Goal: Information Seeking & Learning: Find specific fact

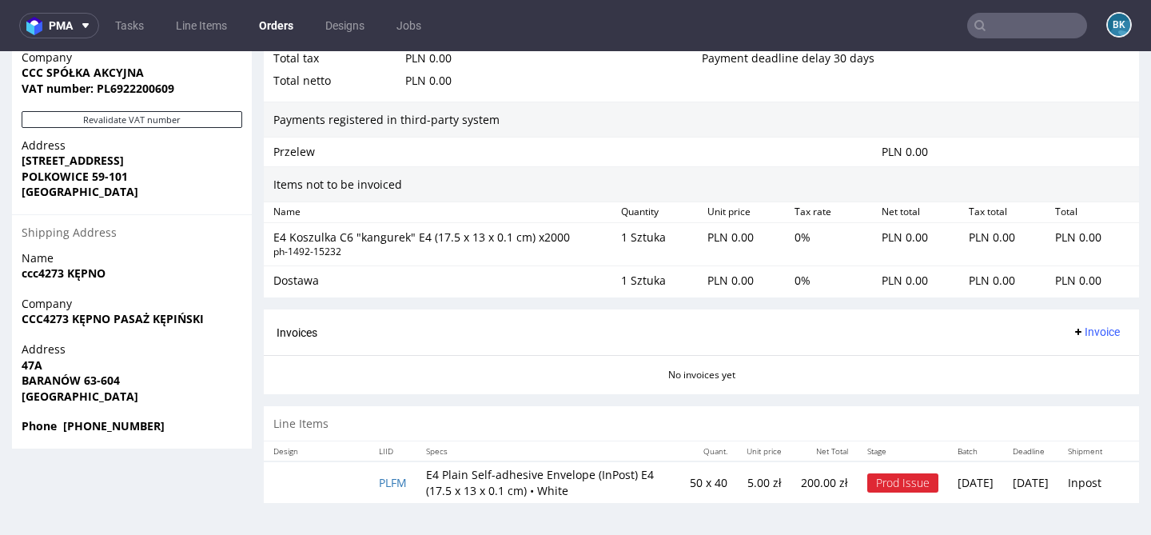
scroll to position [888, 0]
click at [124, 426] on strong "Phone +48 625013891" at bounding box center [93, 426] width 143 height 15
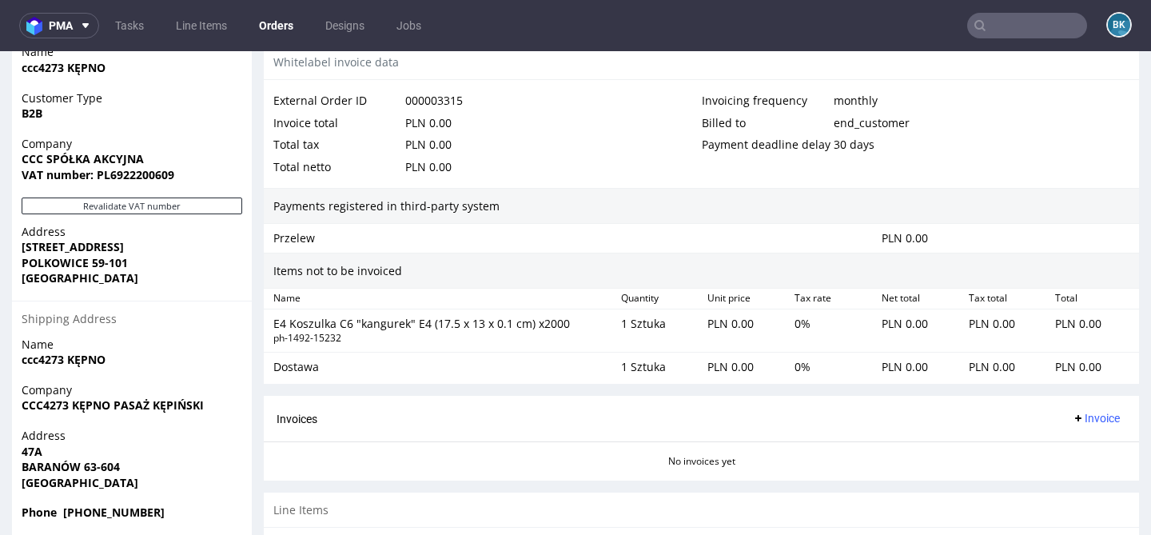
scroll to position [889, 0]
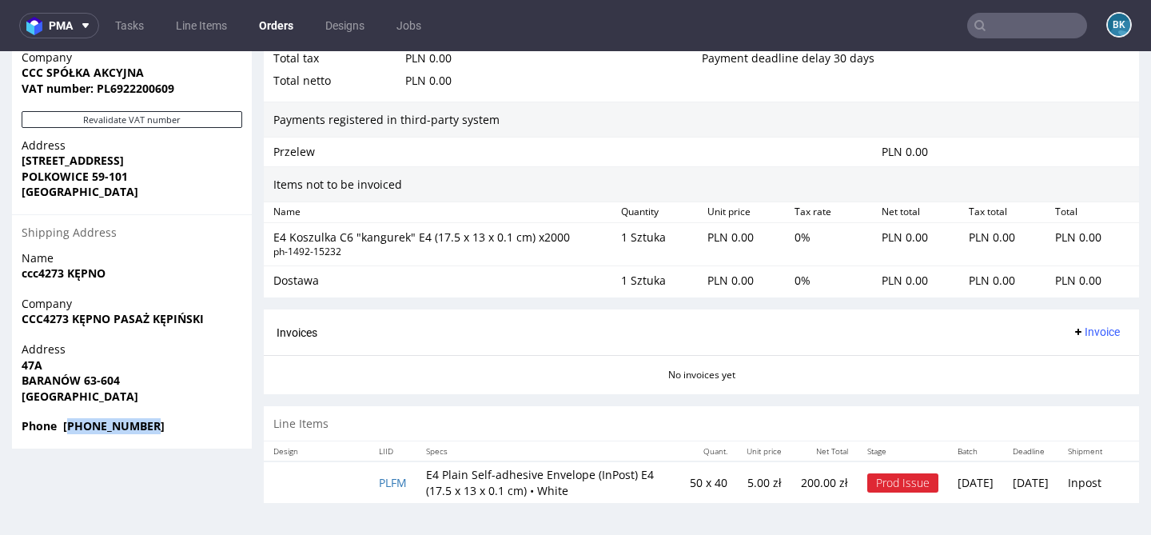
drag, startPoint x: 153, startPoint y: 424, endPoint x: 70, endPoint y: 424, distance: 83.9
click at [69, 424] on span "Phone +48 625013891" at bounding box center [132, 426] width 221 height 16
copy strong "48 625013891"
click at [1051, 30] on input "text" at bounding box center [1027, 26] width 120 height 26
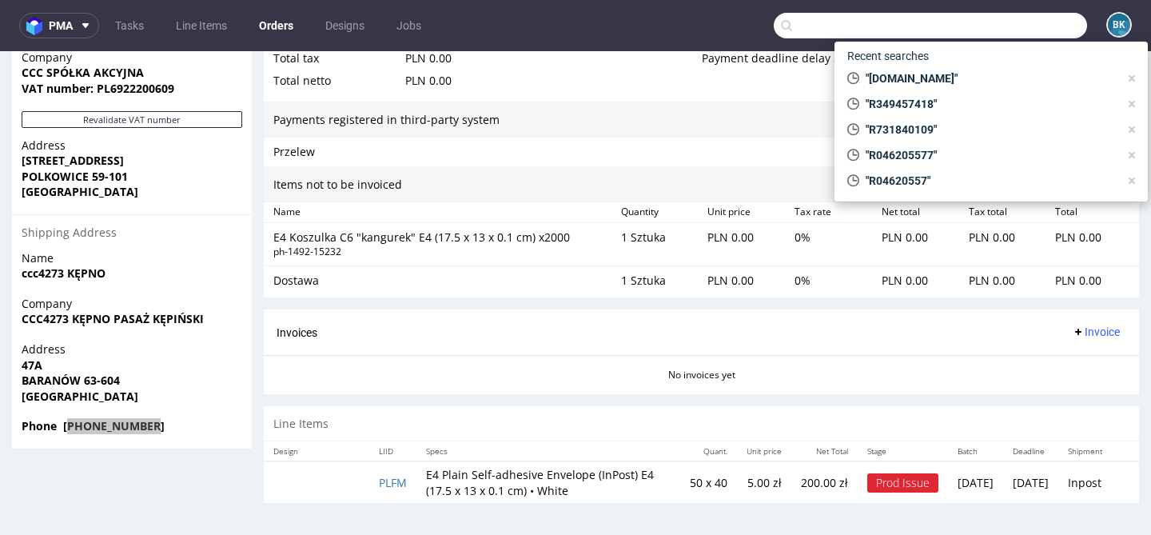
paste input "info@wbgraphics.pl"
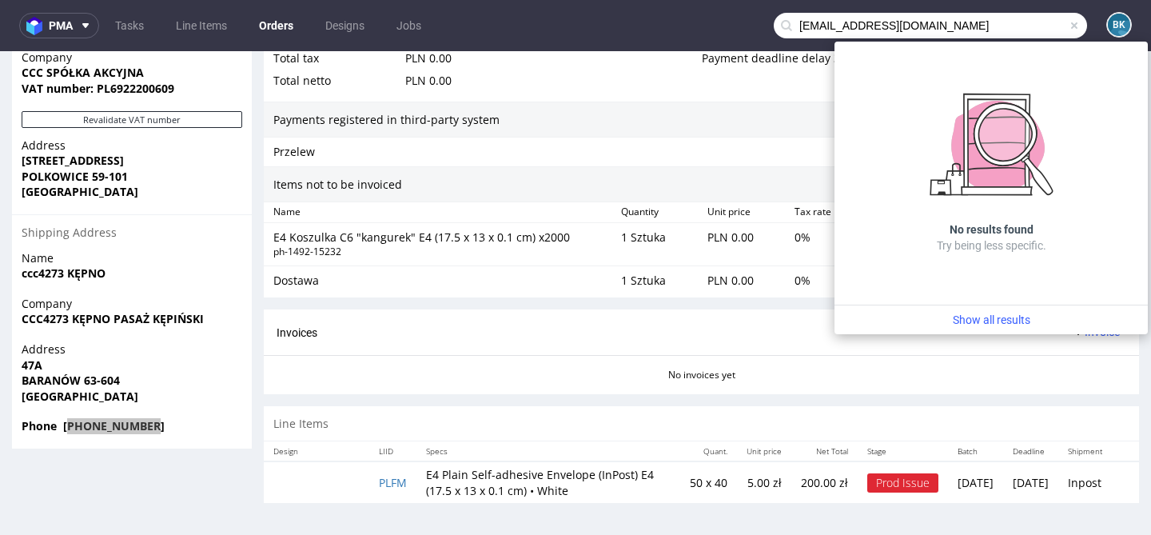
drag, startPoint x: 815, startPoint y: 26, endPoint x: 736, endPoint y: 26, distance: 79.1
click at [736, 26] on nav "pma Tasks Line Items Orders Designs Jobs info@wbgraphics.pl BK" at bounding box center [575, 25] width 1151 height 51
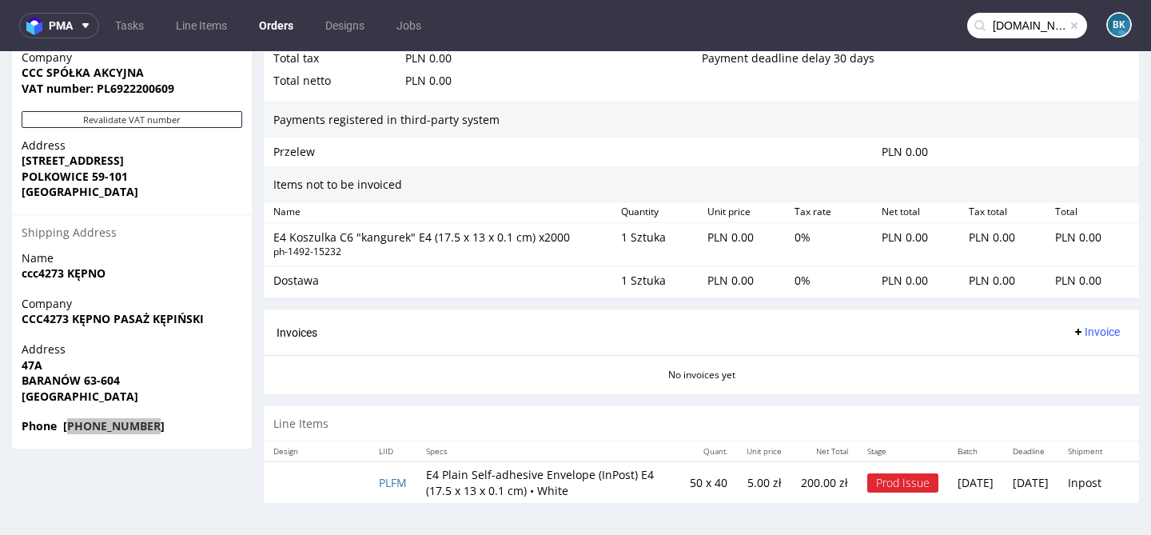
type input "wbgraphics.pl"
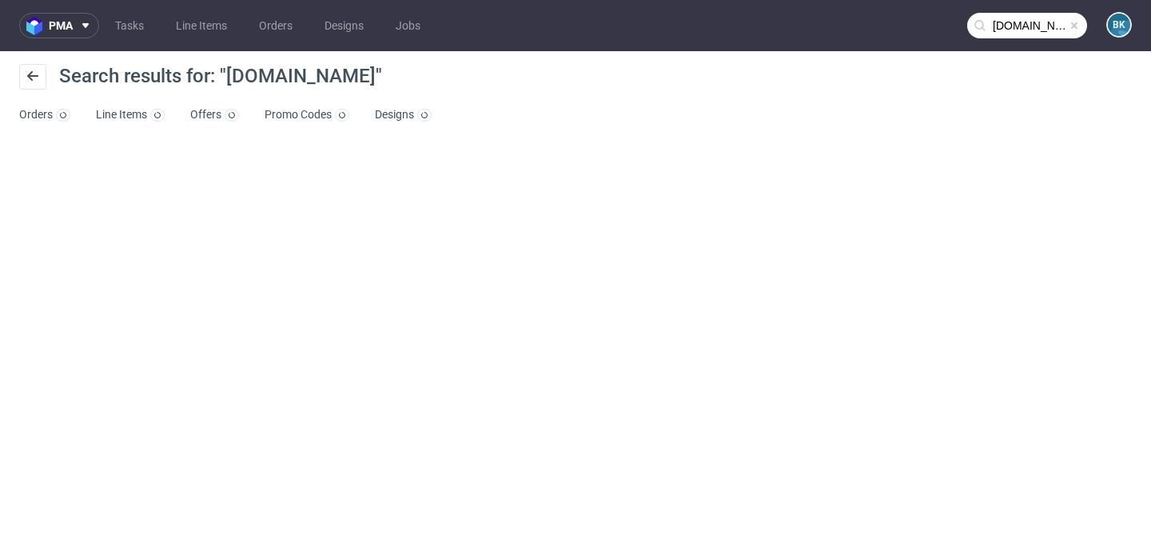
click at [1073, 24] on span at bounding box center [1074, 25] width 13 height 13
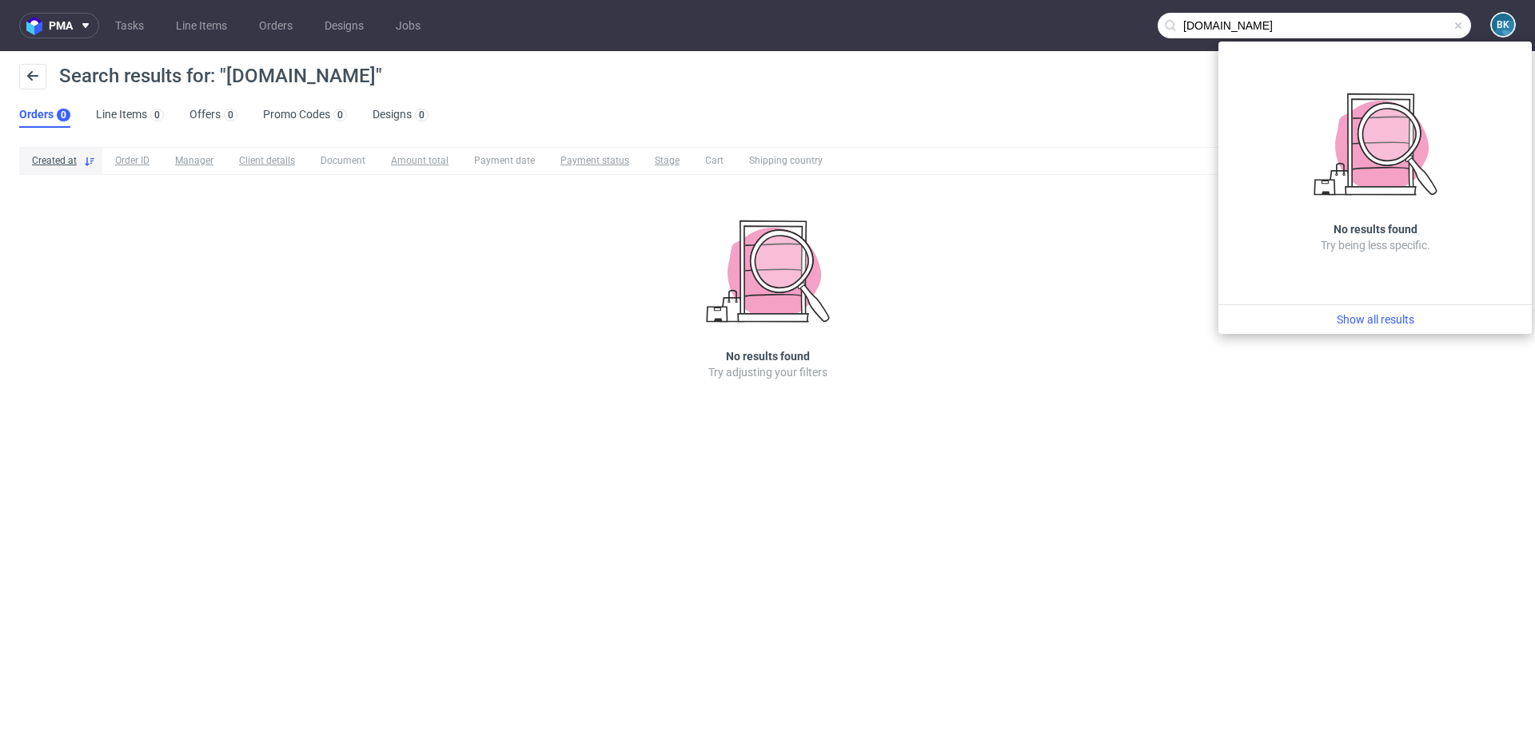
click at [1459, 27] on span at bounding box center [1457, 25] width 13 height 13
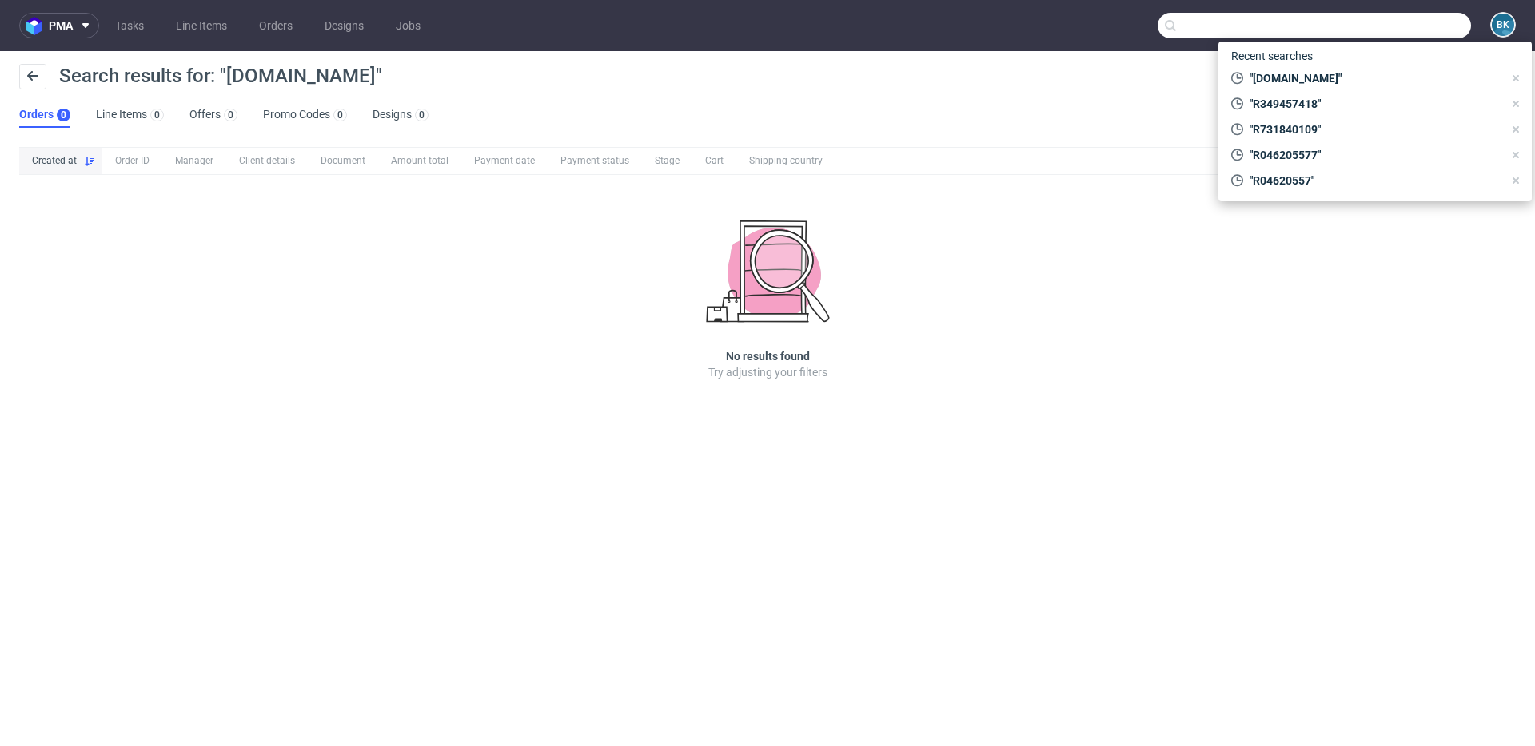
click at [1420, 28] on input "text" at bounding box center [1313, 26] width 313 height 26
paste input "dorota.golebiewska@vp.pl"
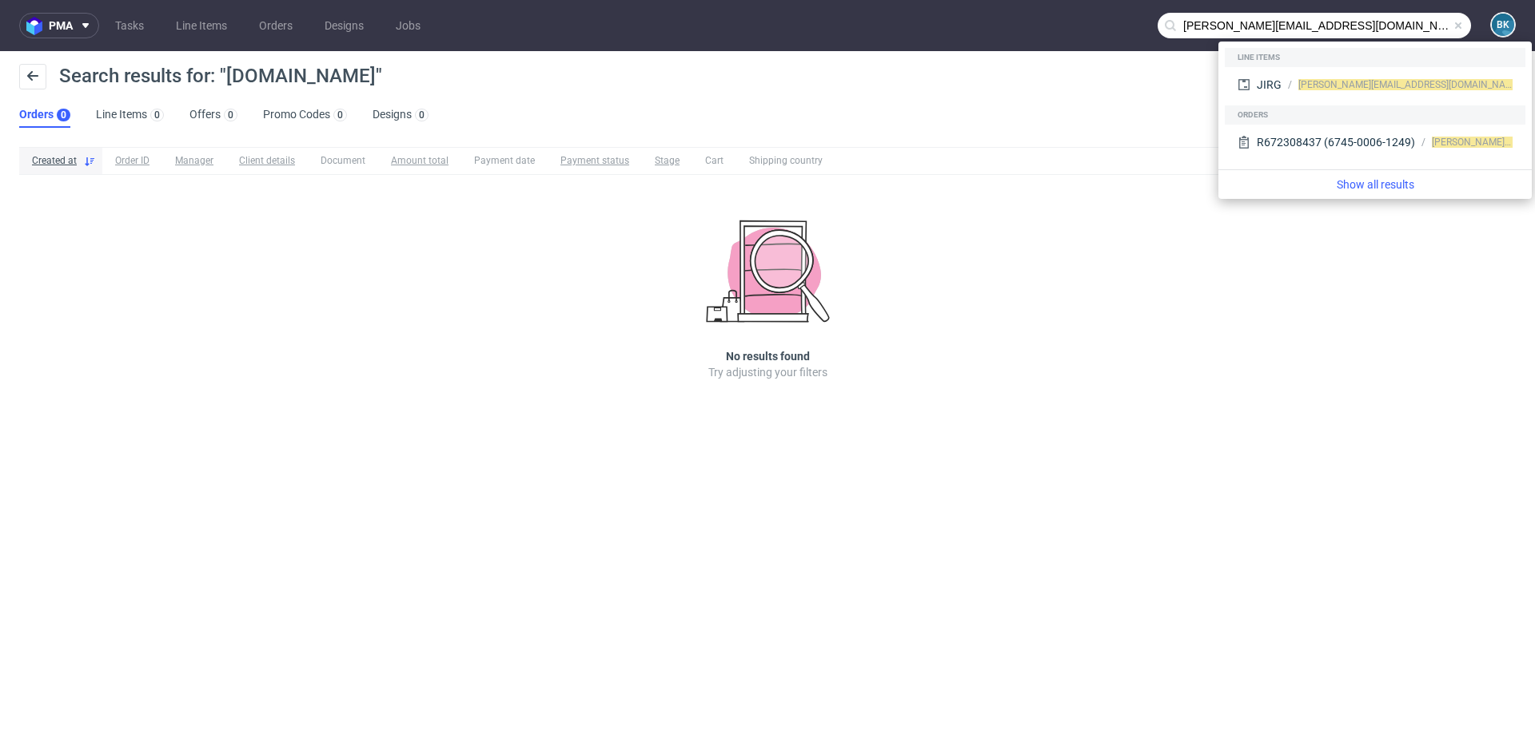
type input "dorota.golebiewska@vp.pl"
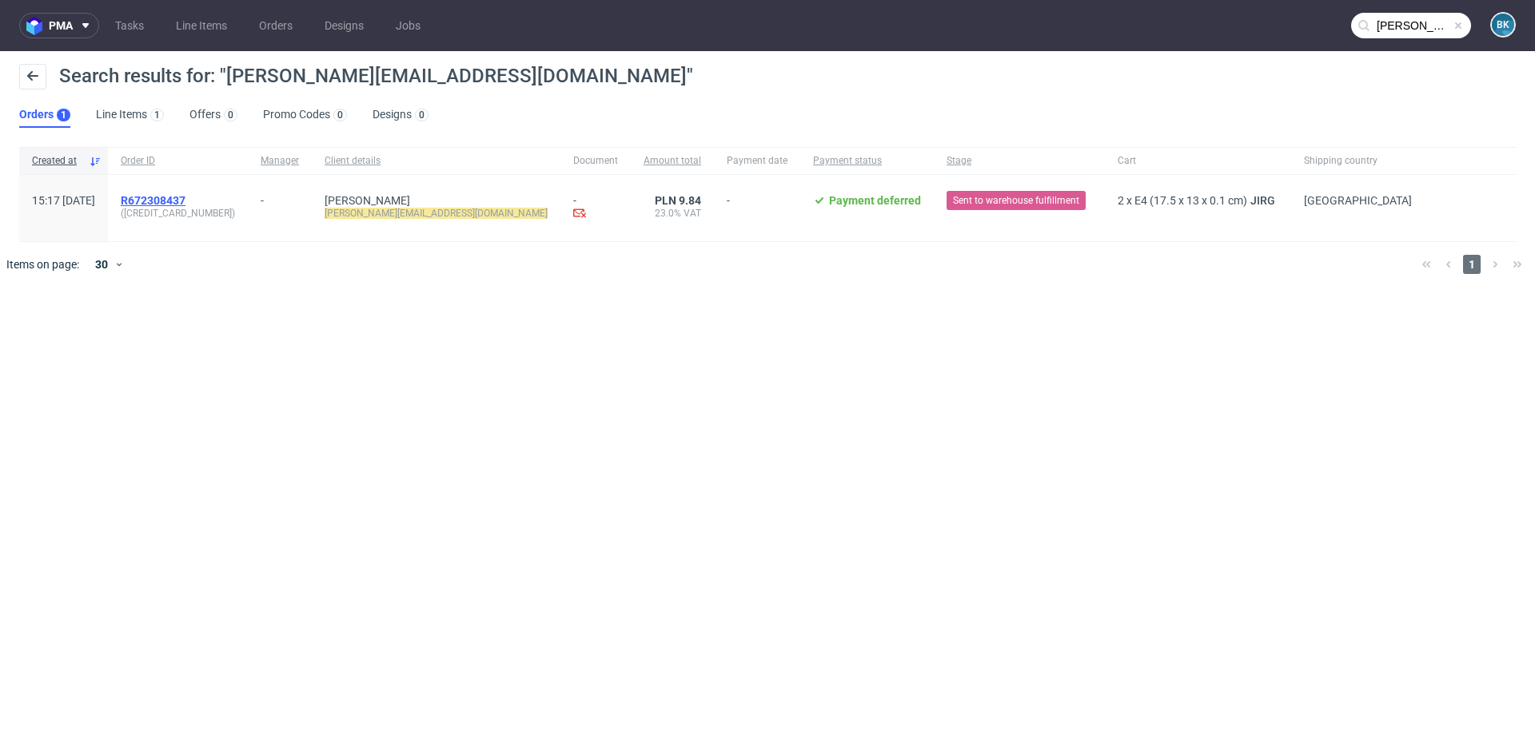
click at [185, 197] on span "R672308437" at bounding box center [153, 200] width 65 height 13
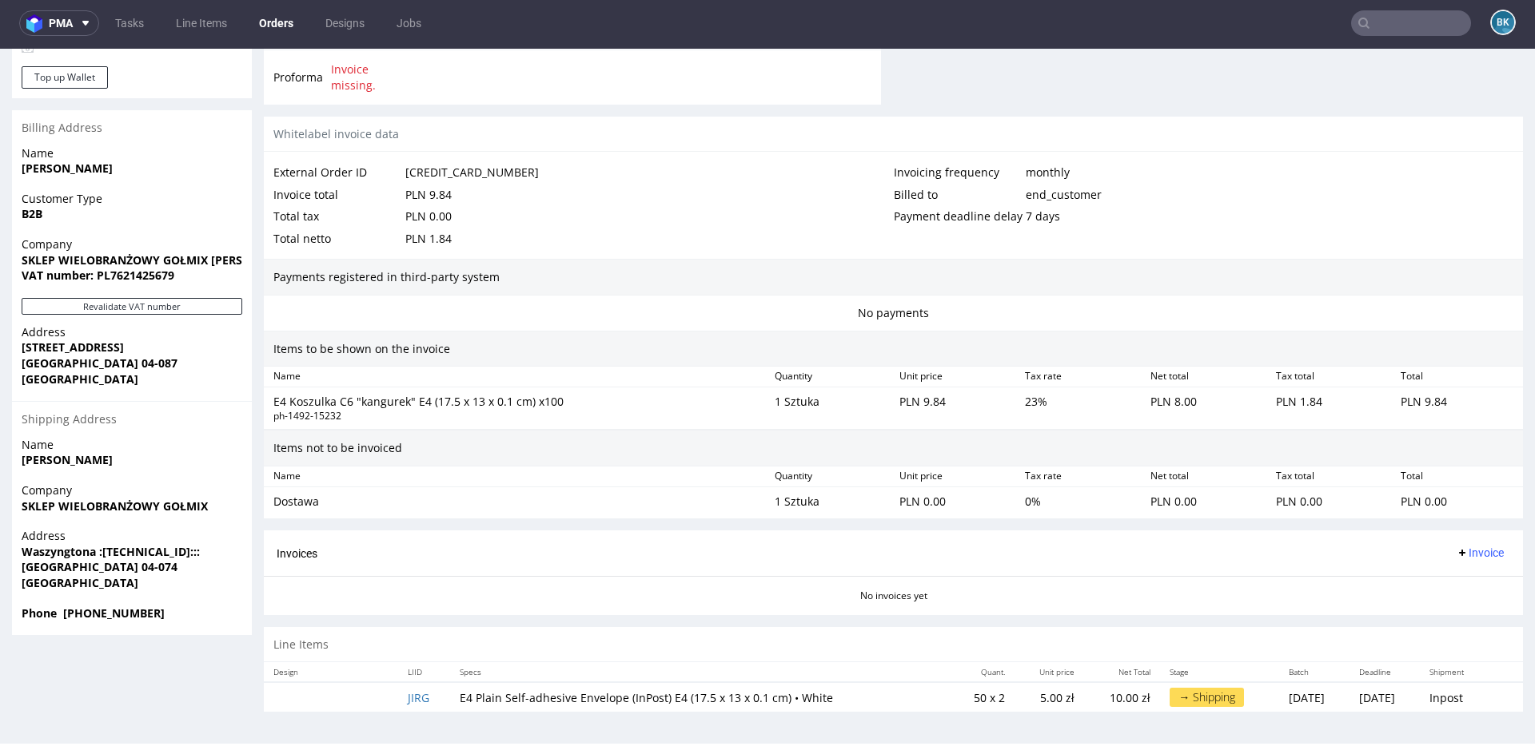
scroll to position [4, 0]
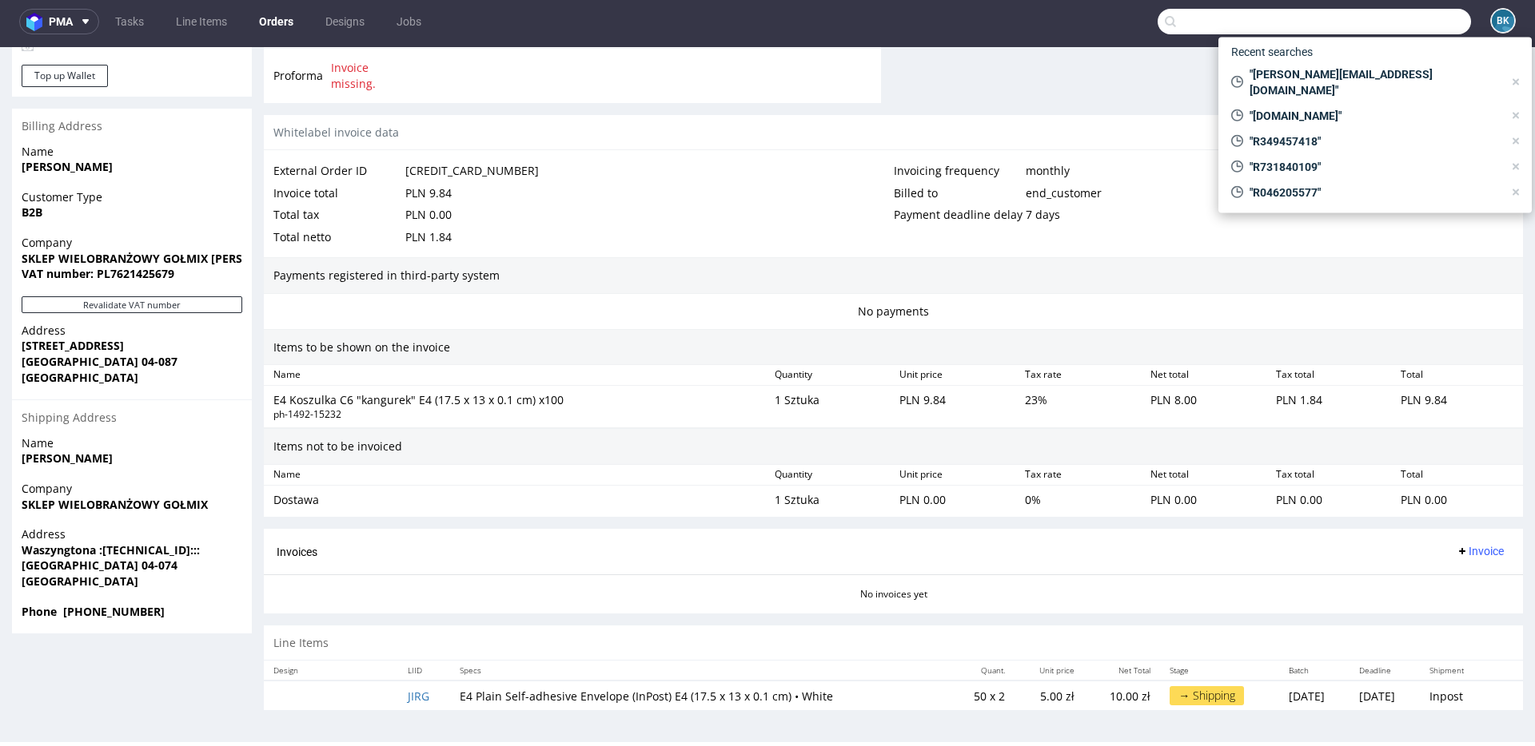
click at [1388, 14] on input "text" at bounding box center [1313, 22] width 313 height 26
paste input "dorota.golebiewska@vp.pl"
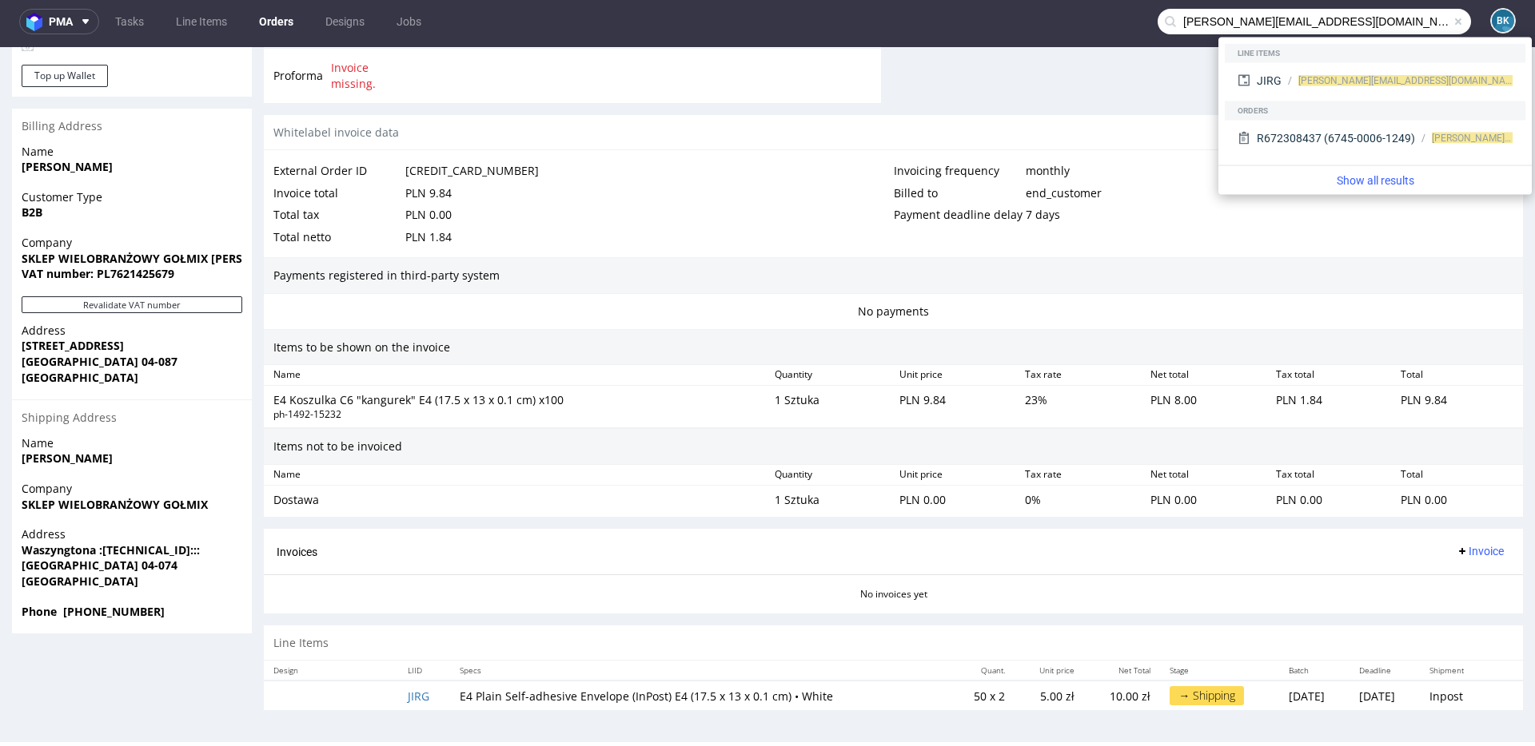
type input "dorota.golebiewska@vp.pl"
click at [1451, 21] on span at bounding box center [1457, 21] width 13 height 13
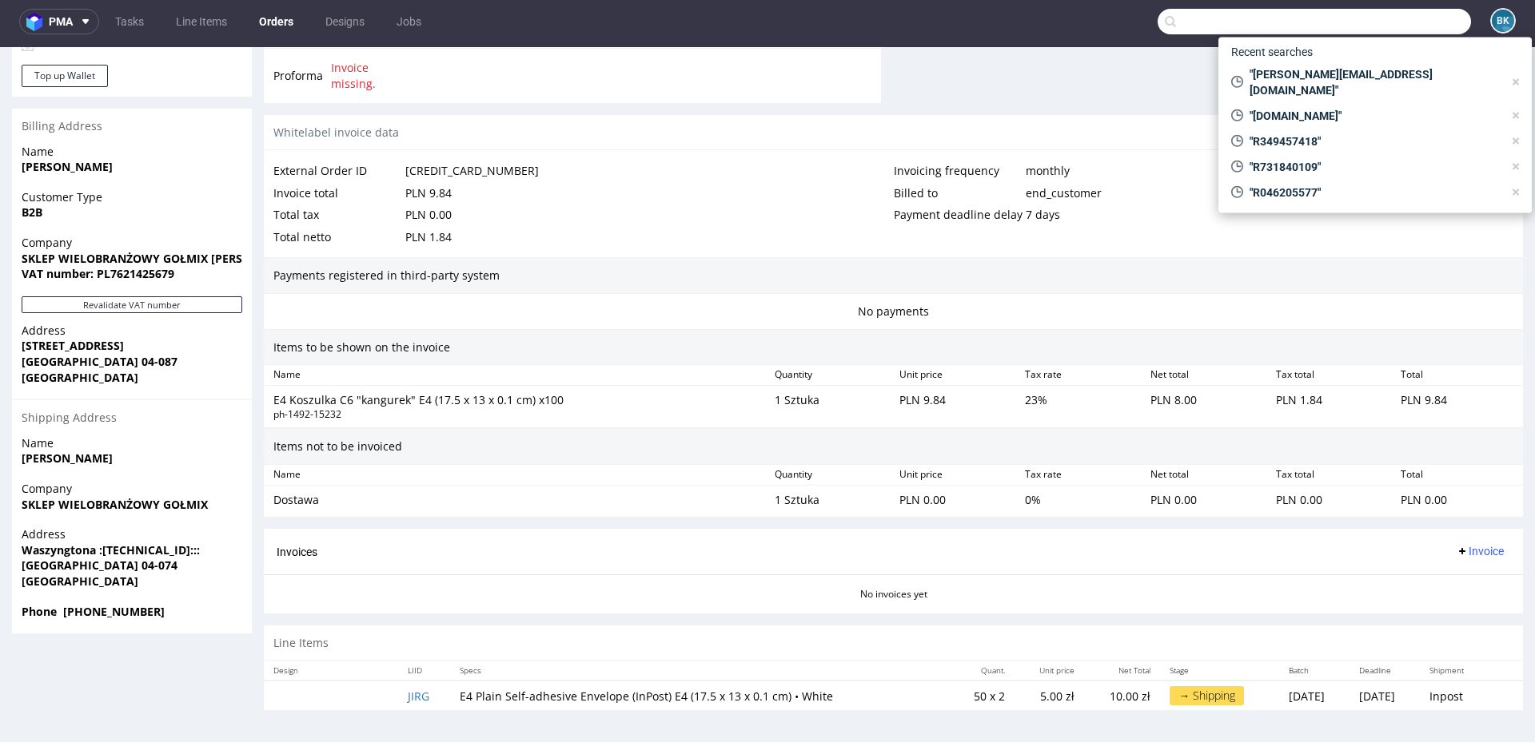
click at [1411, 21] on input "text" at bounding box center [1313, 22] width 313 height 26
paste input "54ac298c7ca94e3d994b318149bb8598"
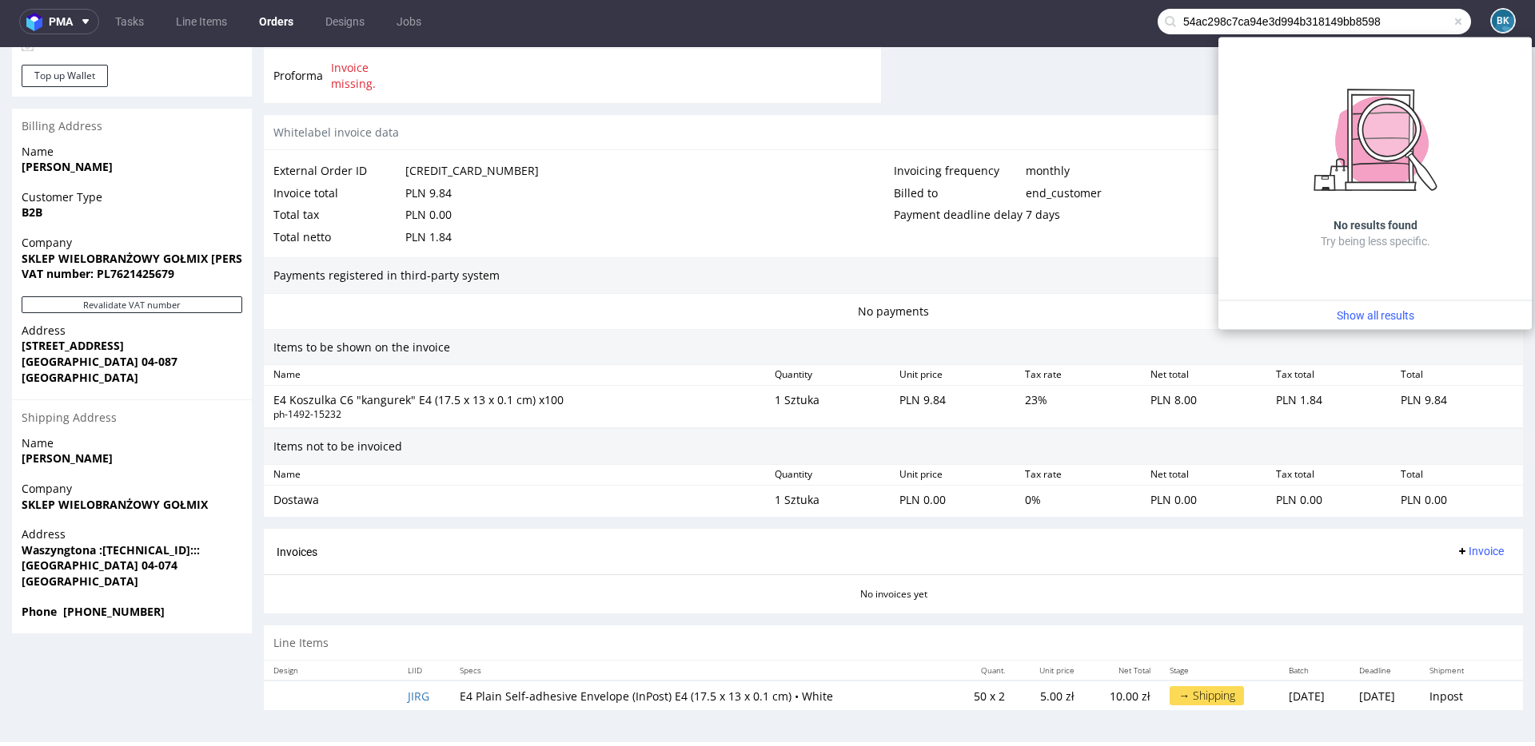
type input "54ac298c7ca94e3d994b318149bb8598"
click at [1451, 18] on span at bounding box center [1457, 21] width 13 height 13
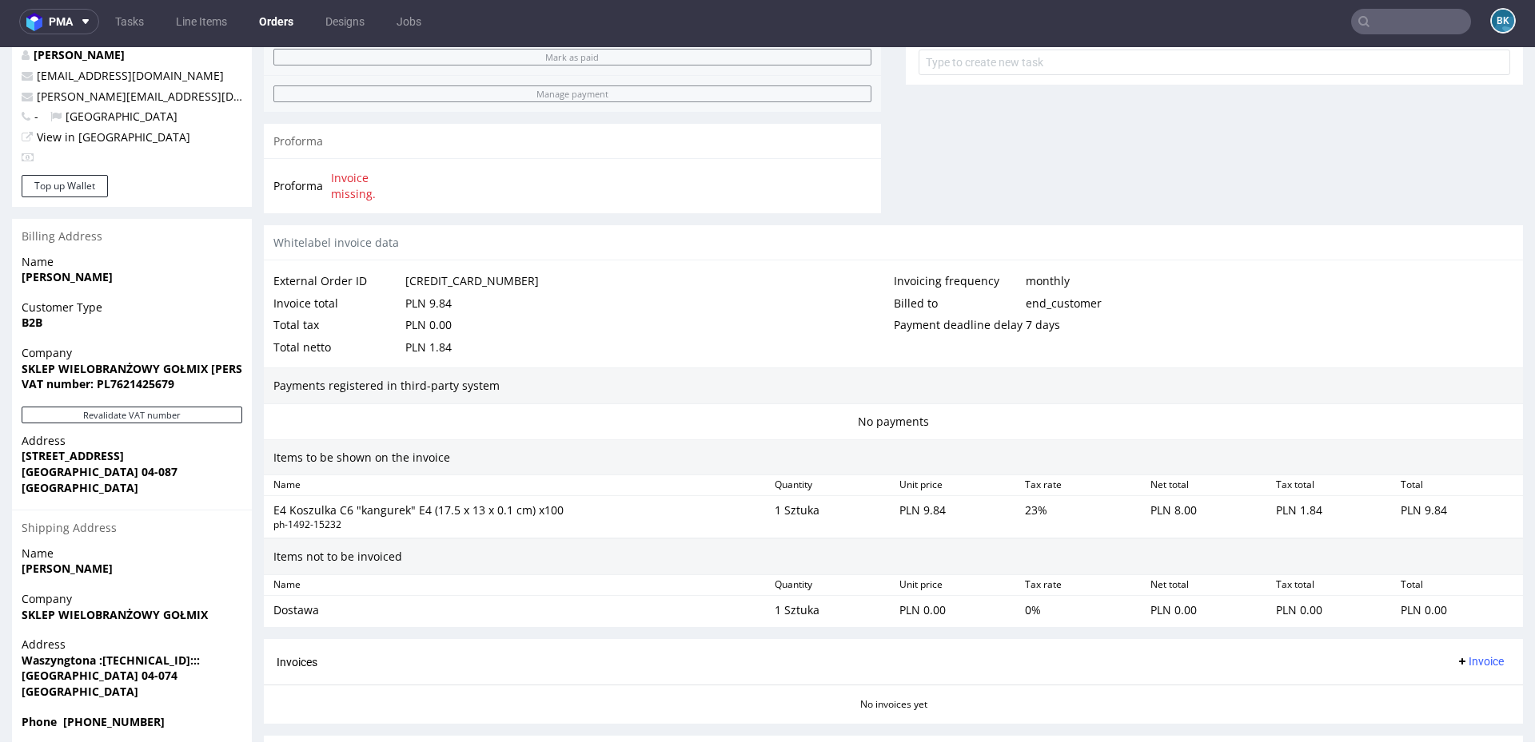
scroll to position [714, 0]
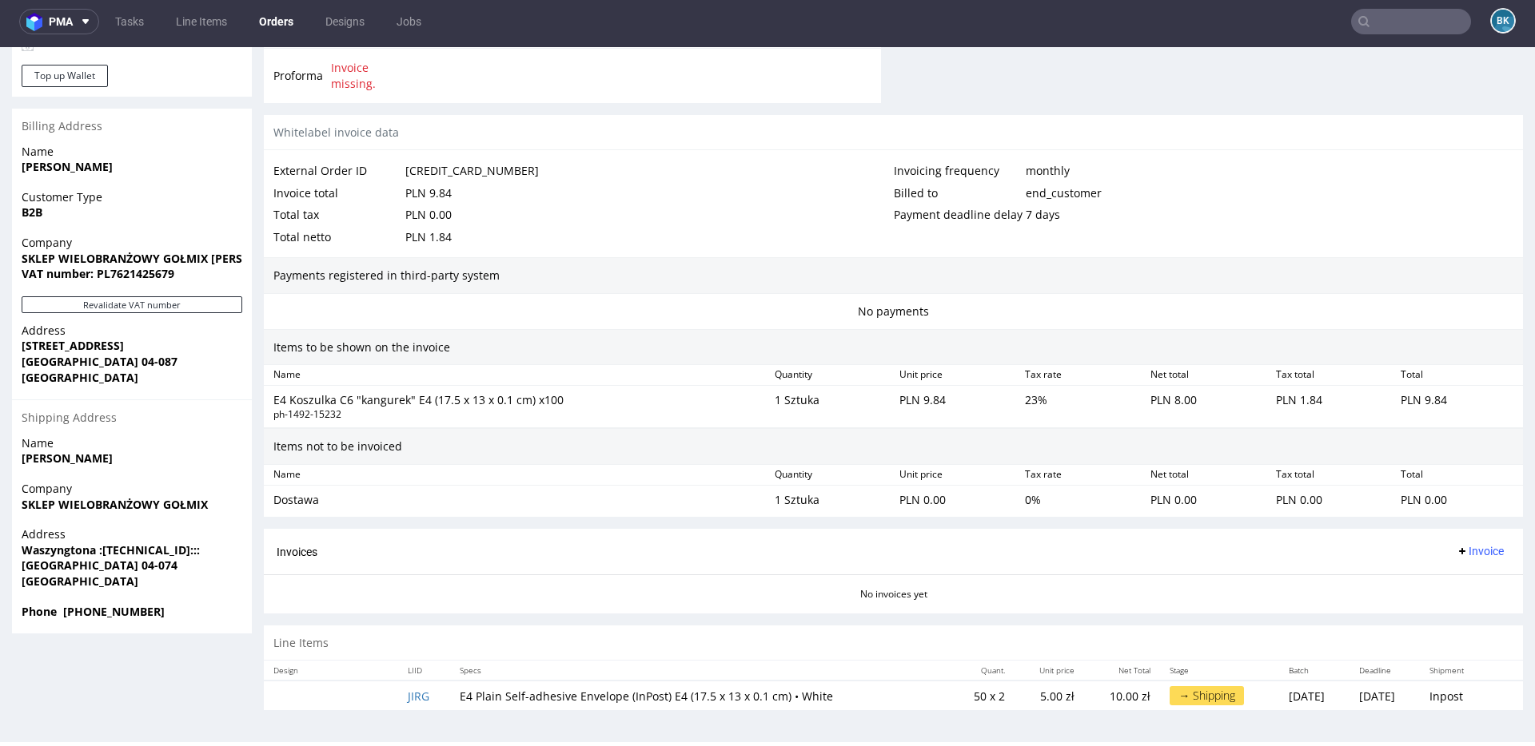
click at [1419, 22] on input "text" at bounding box center [1411, 22] width 120 height 26
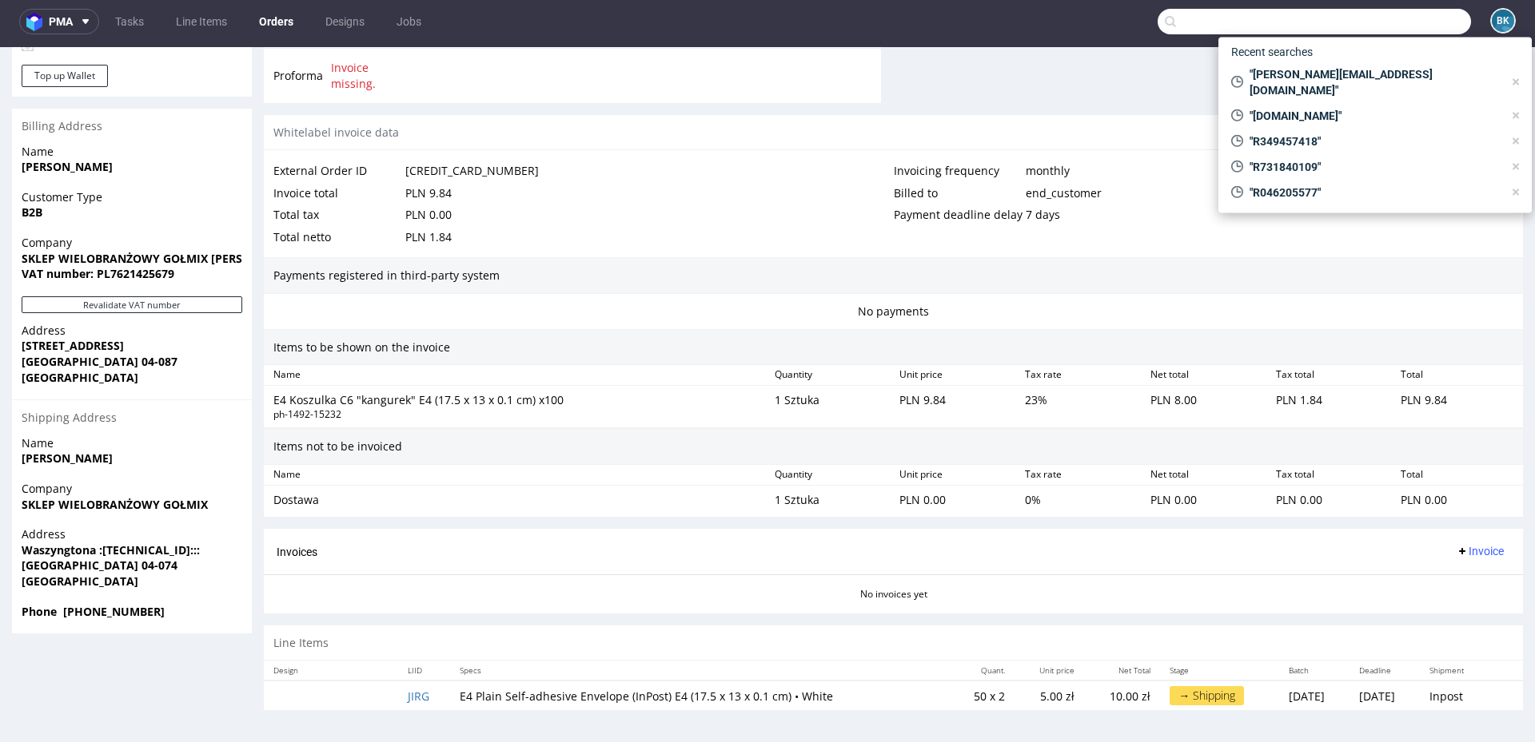
paste input "maglublin@gmail.com"
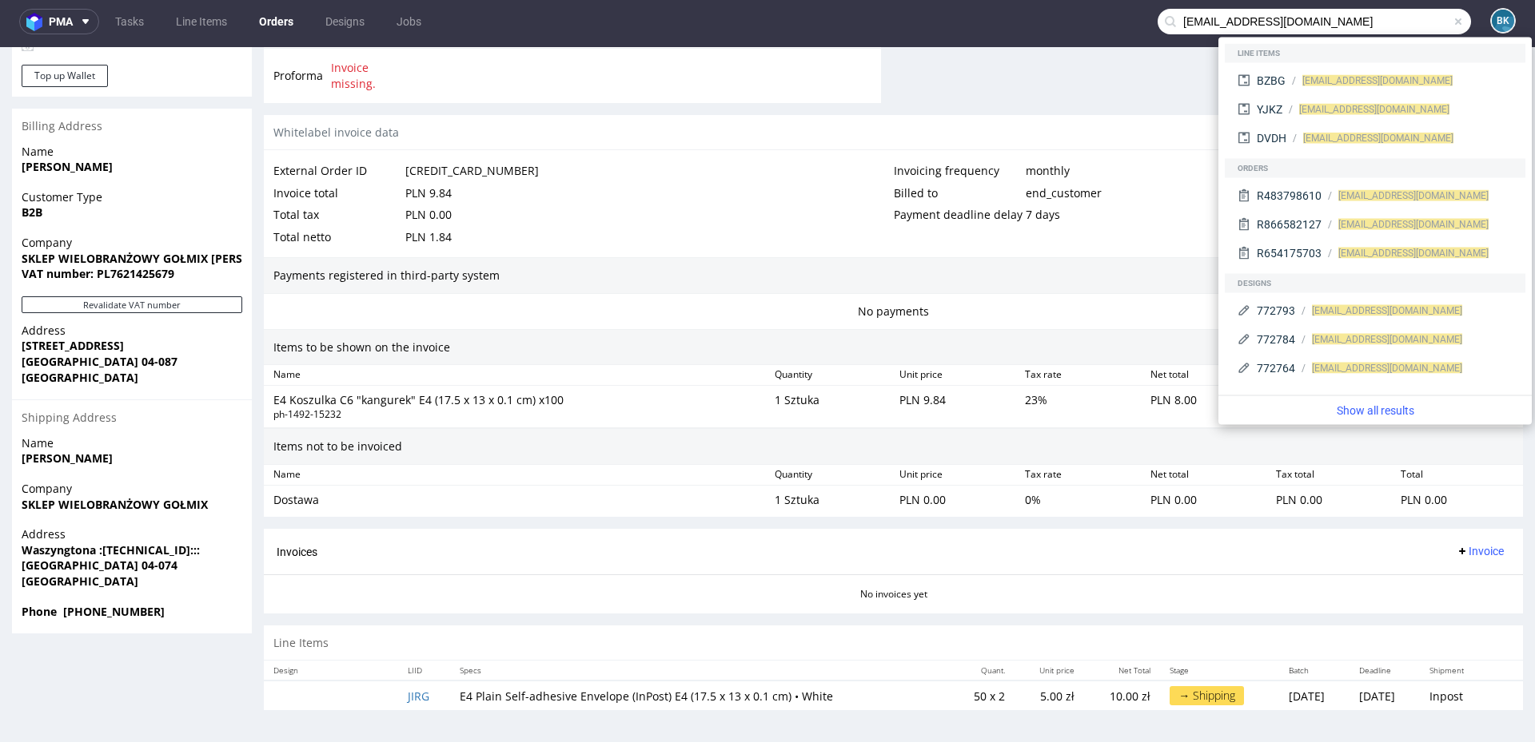
type input "maglublin@gmail.com"
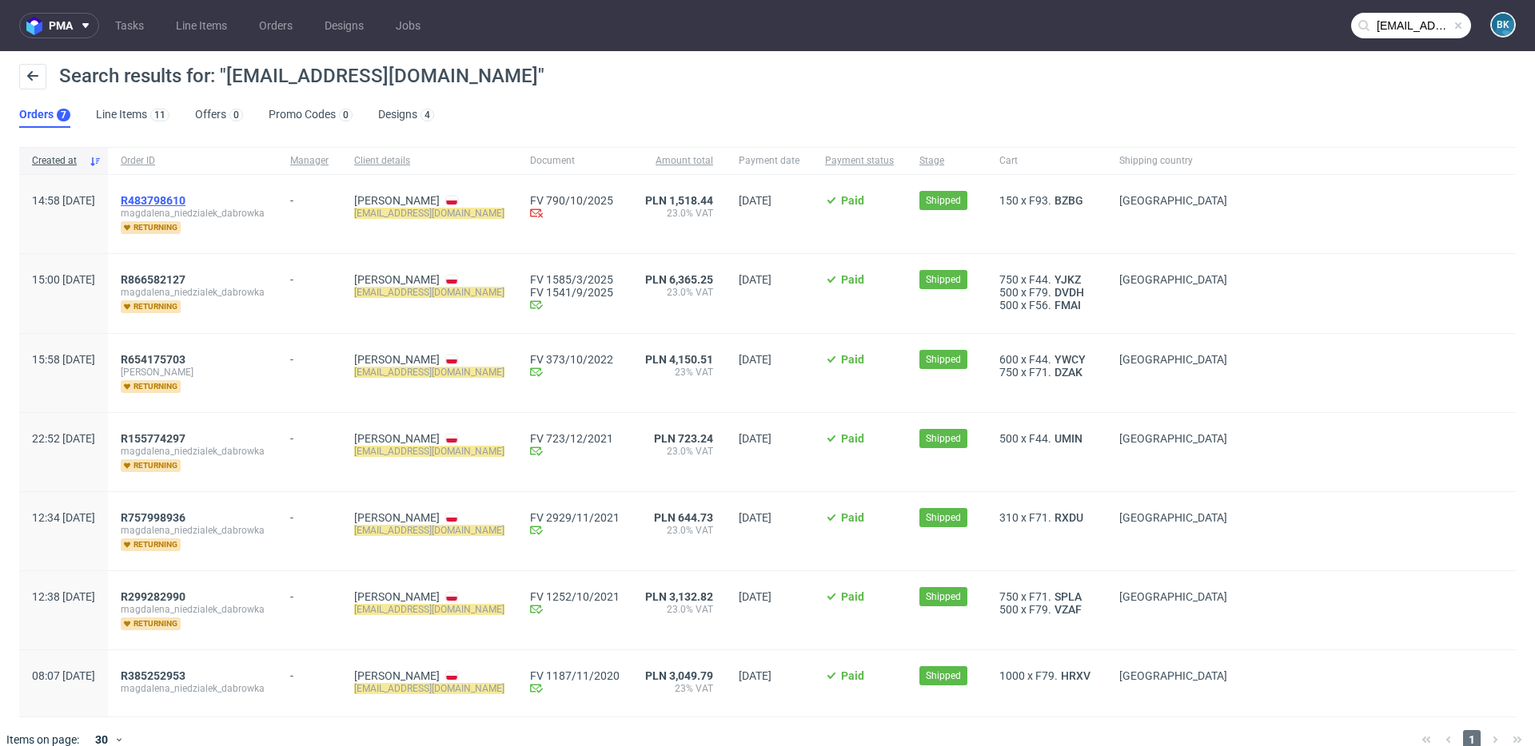
click at [185, 202] on span "R483798610" at bounding box center [153, 200] width 65 height 13
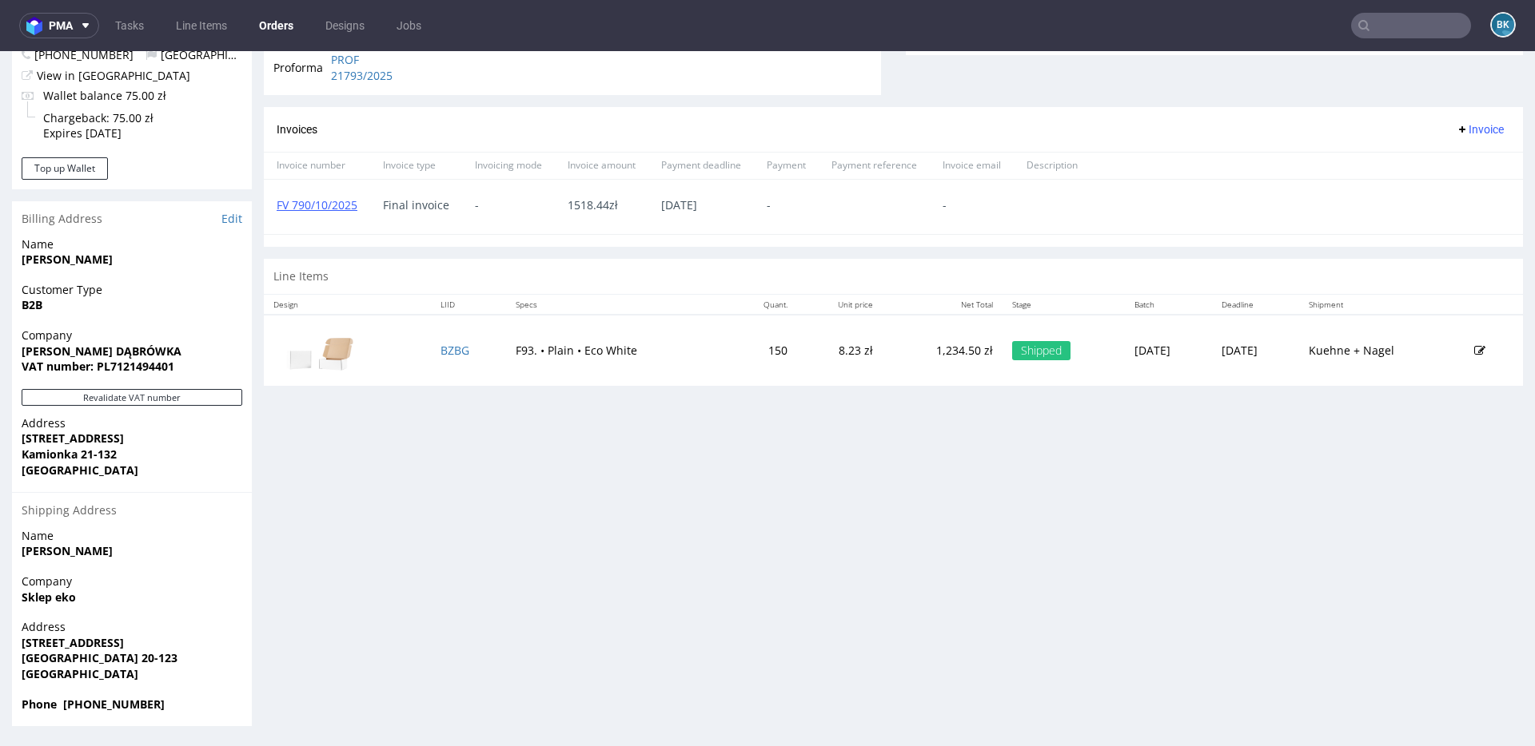
scroll to position [4, 0]
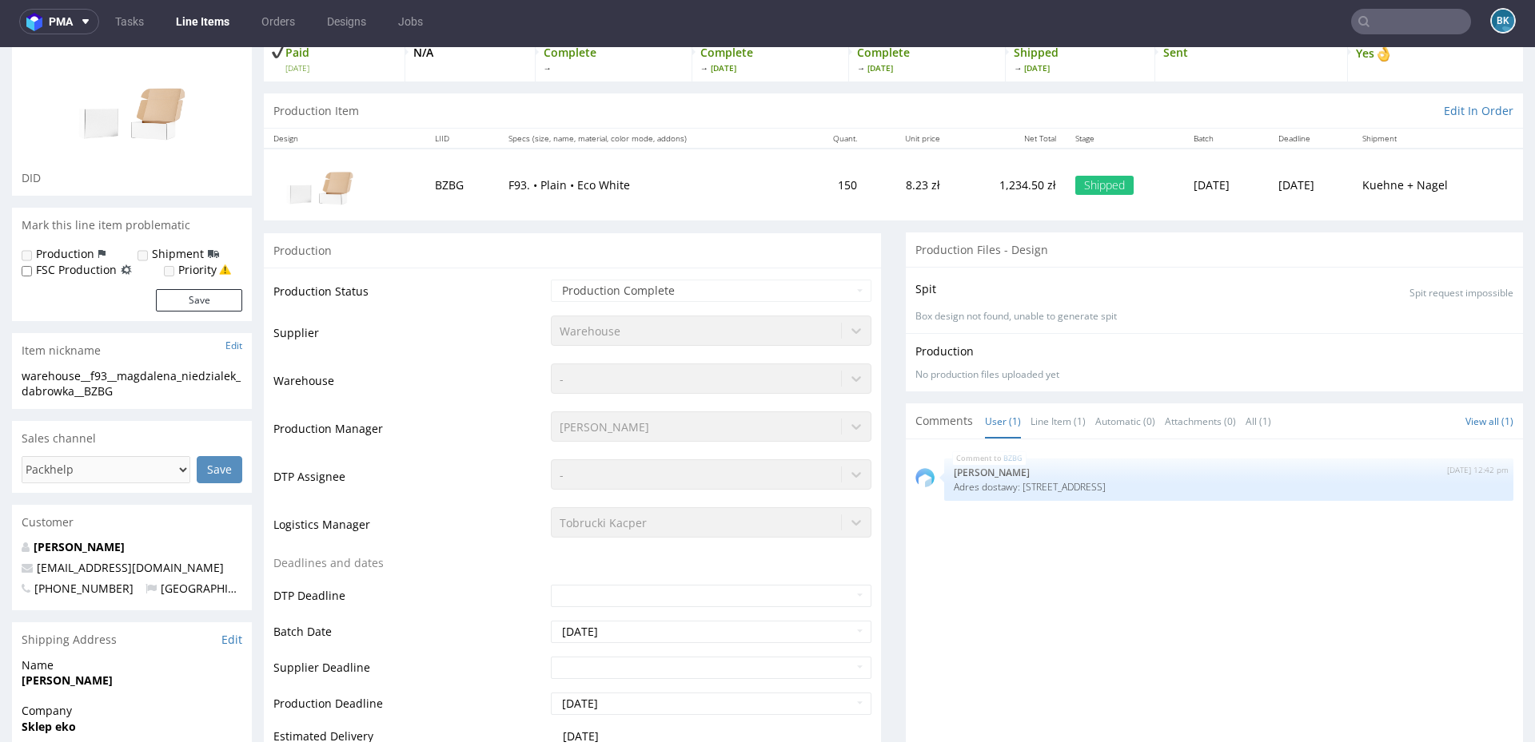
scroll to position [113, 0]
drag, startPoint x: 1194, startPoint y: 484, endPoint x: 1023, endPoint y: 489, distance: 171.1
click at [1023, 489] on p "Adres dostawy: Lubartowska 77 Lublin 20-123 Poland" at bounding box center [1228, 486] width 550 height 12
click at [1072, 486] on p "Adres dostawy: Lubartowska 77 Lublin 20-123 Poland" at bounding box center [1228, 486] width 550 height 12
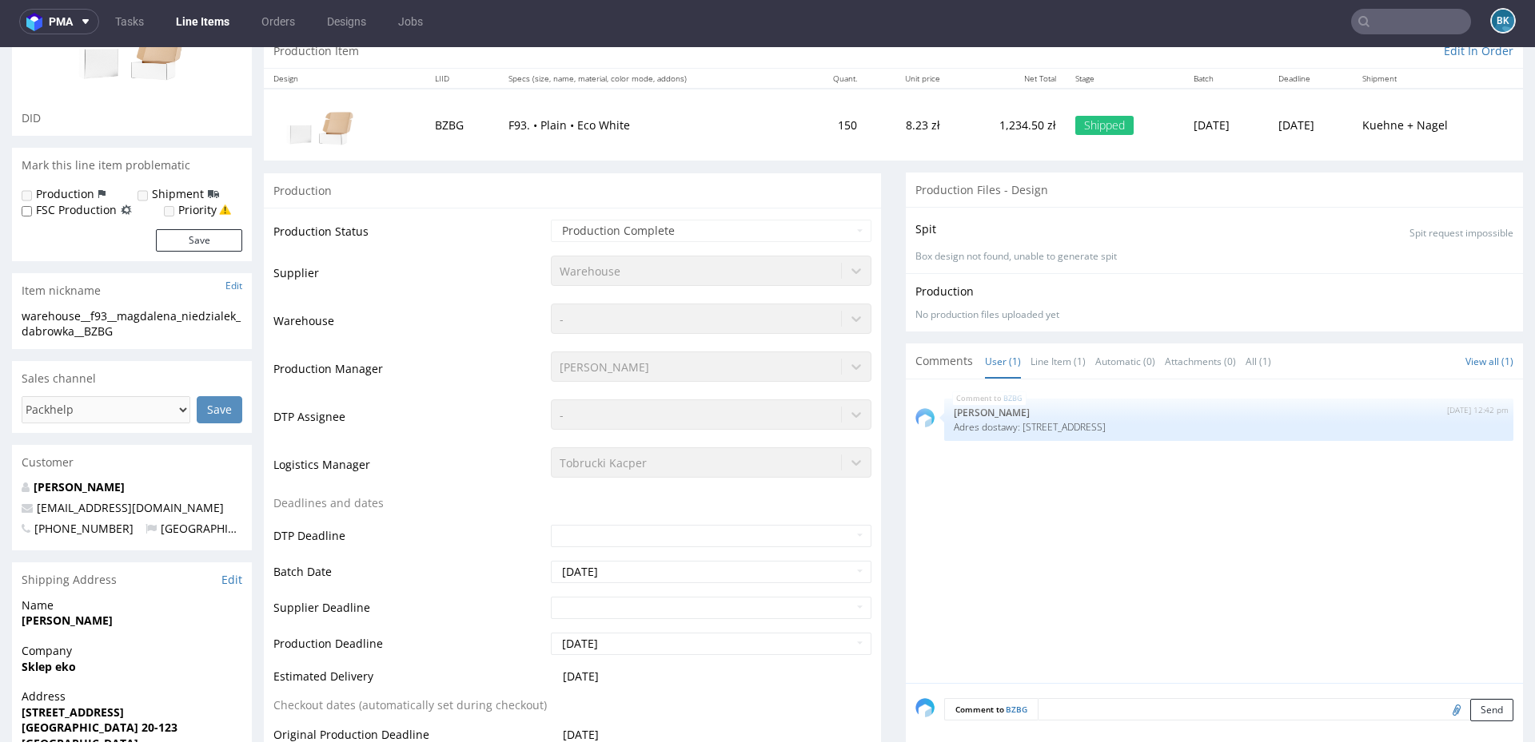
scroll to position [0, 0]
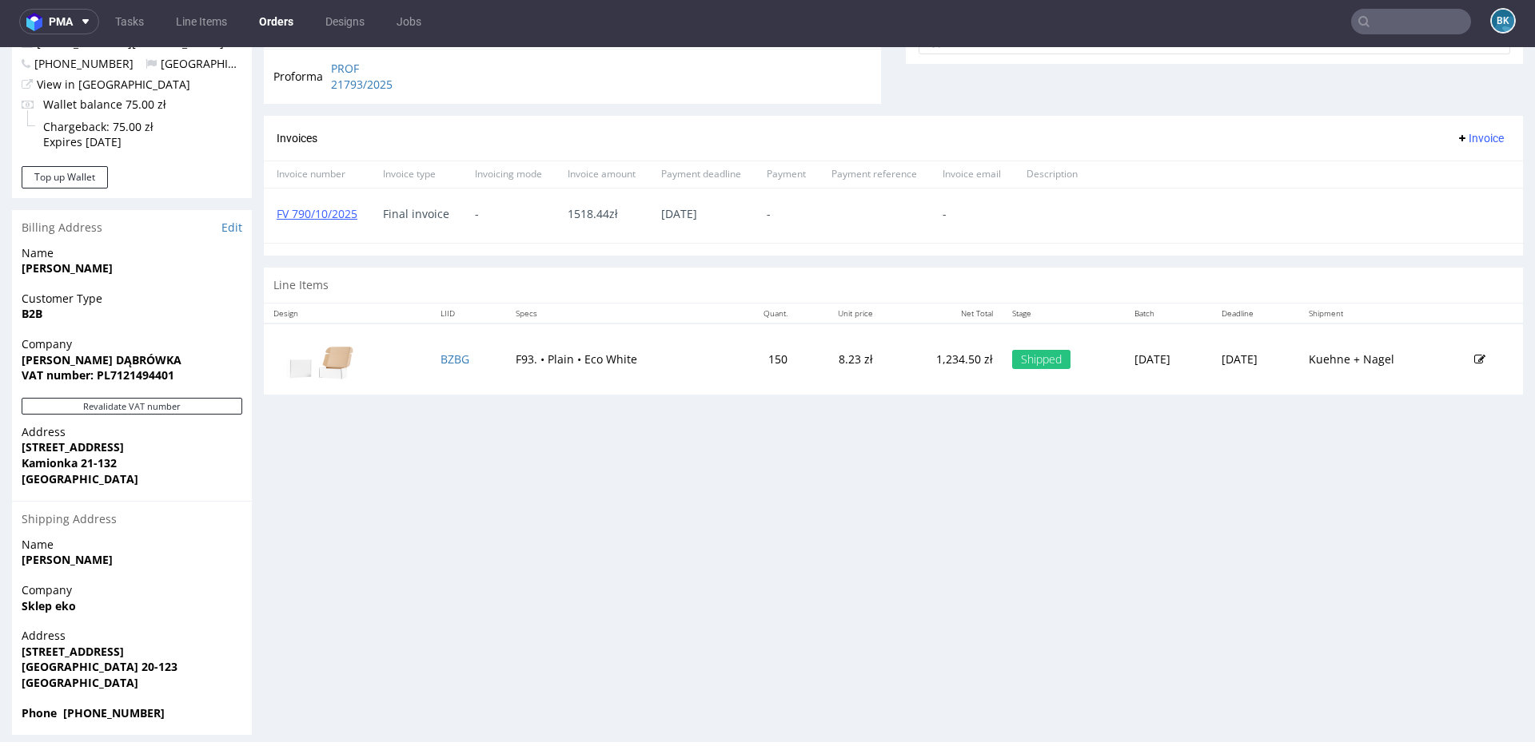
scroll to position [641, 0]
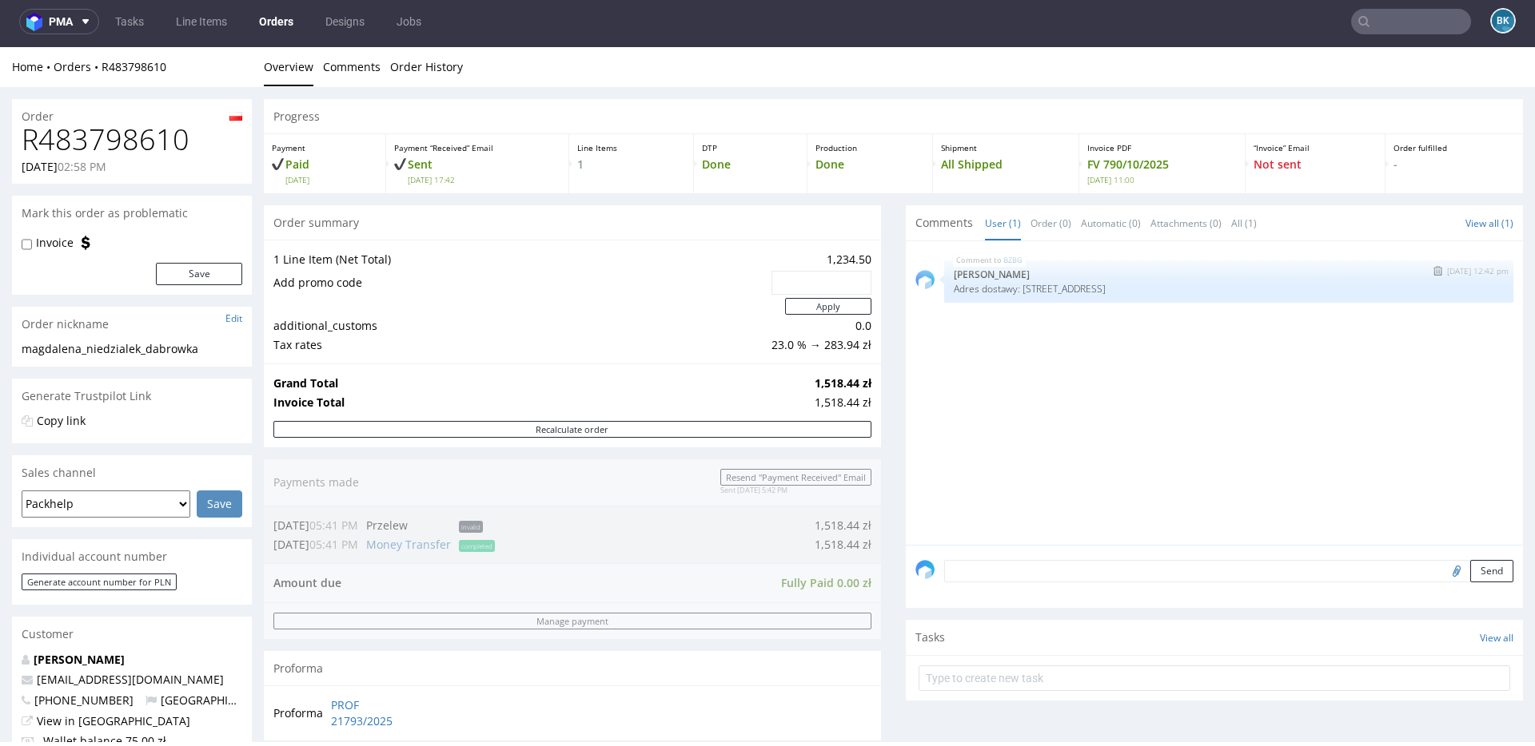
drag, startPoint x: 1018, startPoint y: 290, endPoint x: 1241, endPoint y: 291, distance: 223.0
click at [1241, 291] on p "Adres dostawy: Lubartowska 77 Lublin 20-123 Poland" at bounding box center [1228, 289] width 550 height 12
copy p "Lubartowska 77 Lublin 20-123 Poland"
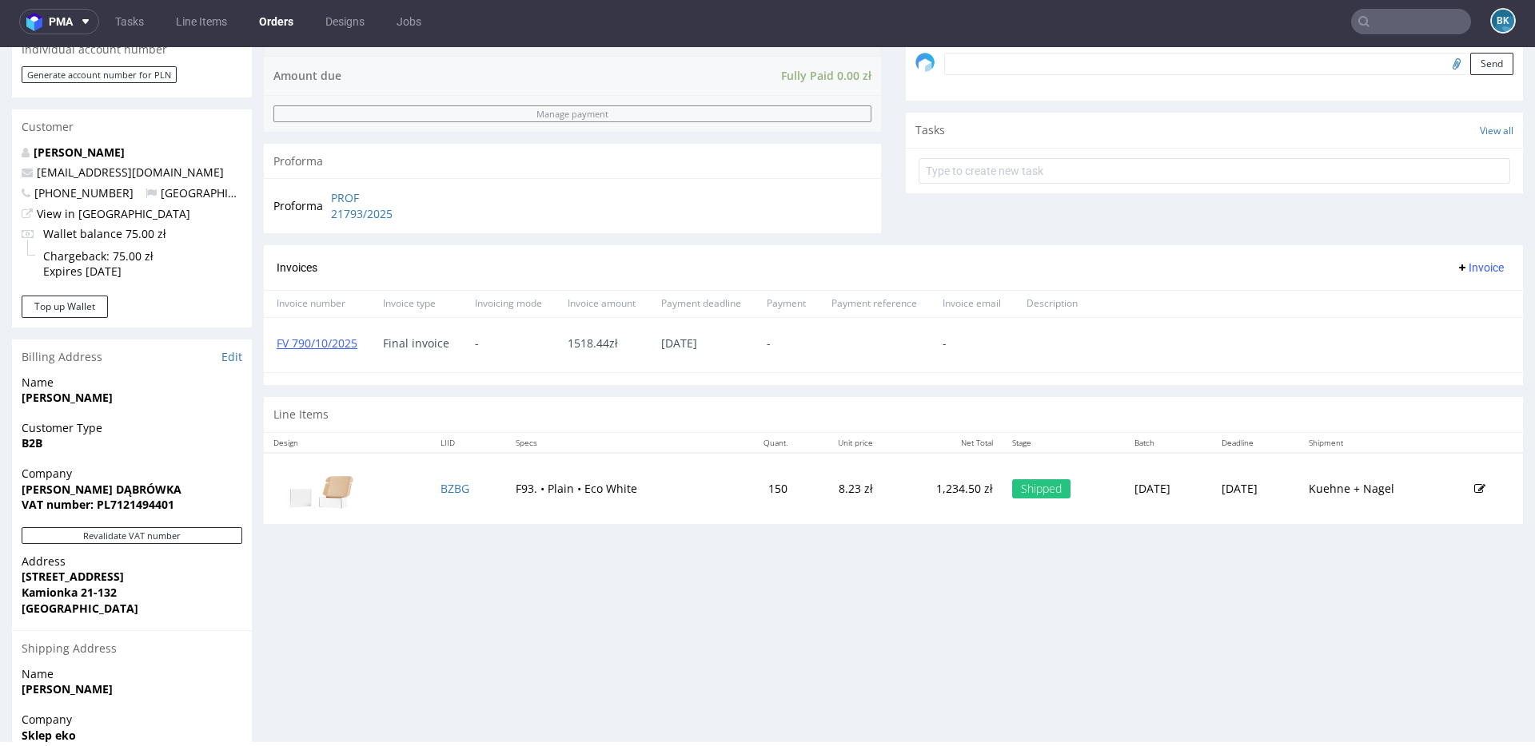
scroll to position [650, 0]
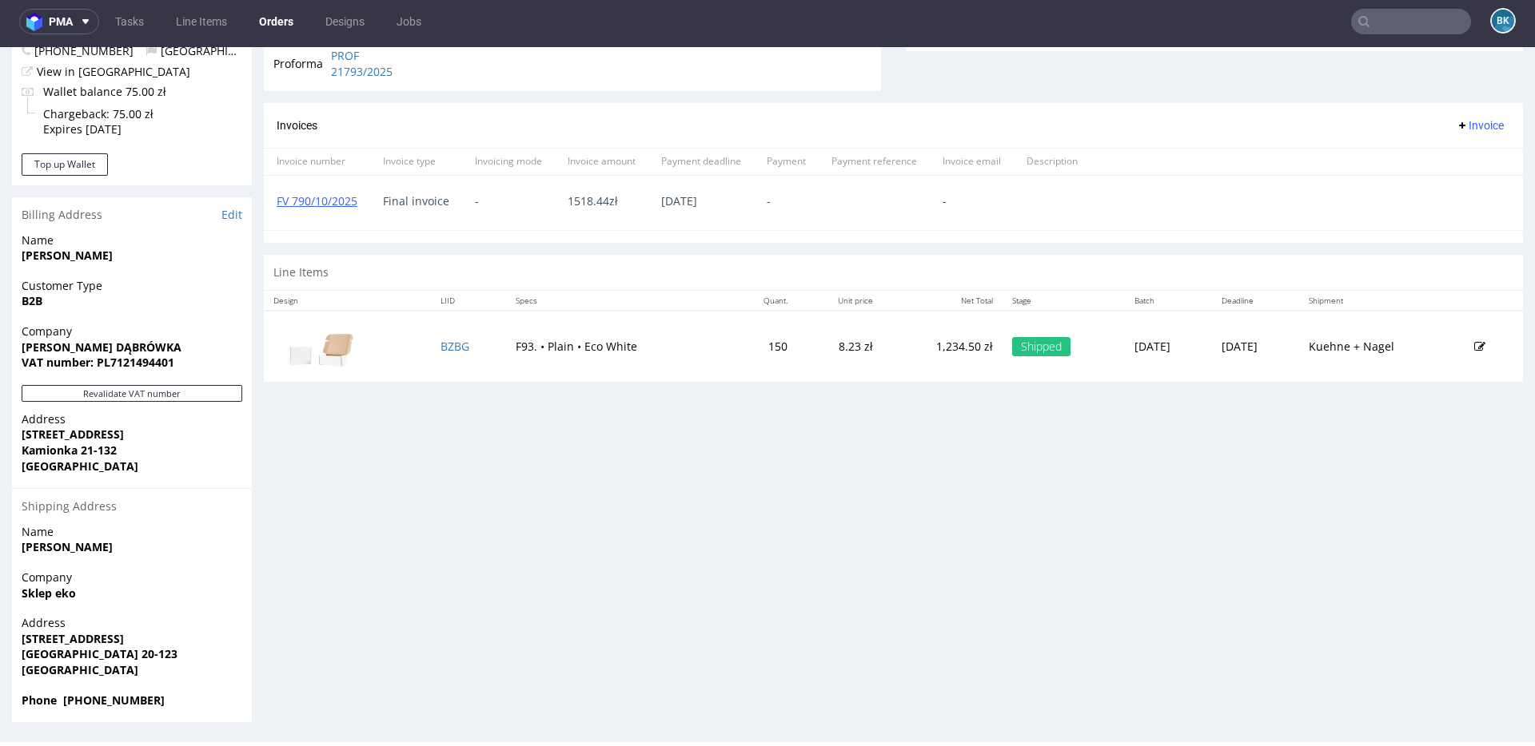
drag, startPoint x: 22, startPoint y: 350, endPoint x: 199, endPoint y: 361, distance: 177.8
click at [199, 361] on p "Company Magdalena Niedziałek DĄBRÓWKA VAT number: PL7121494401" at bounding box center [132, 347] width 221 height 47
click at [86, 363] on strong "VAT number: PL7121494401" at bounding box center [98, 362] width 153 height 15
drag, startPoint x: 24, startPoint y: 347, endPoint x: 198, endPoint y: 360, distance: 174.7
click at [198, 360] on p "Company Magdalena Niedziałek DĄBRÓWKA VAT number: PL7121494401" at bounding box center [132, 347] width 221 height 47
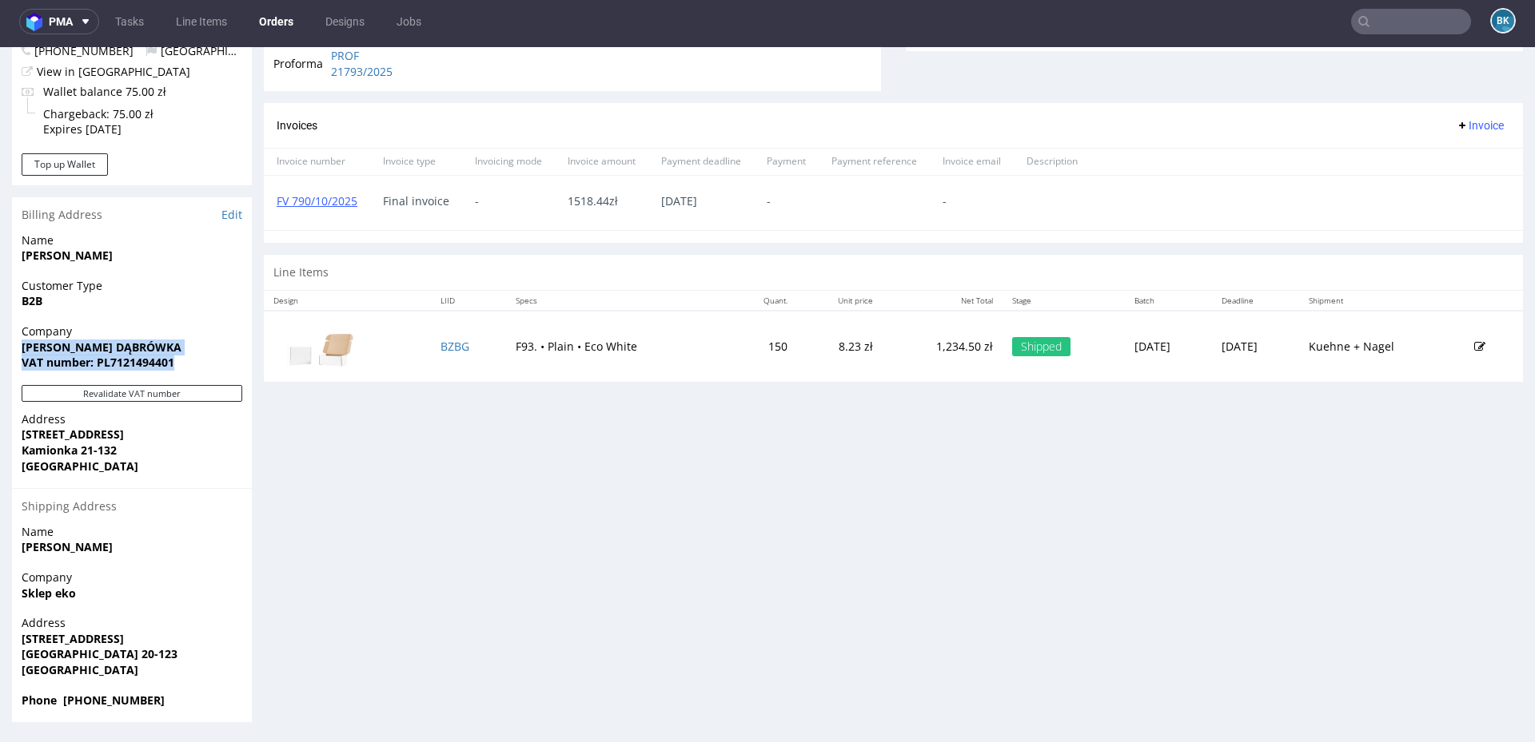
copy p "Magdalena Niedziałek DĄBRÓWKA VAT number: PL7121494401"
drag, startPoint x: 22, startPoint y: 436, endPoint x: 91, endPoint y: 461, distance: 73.3
click at [91, 462] on p "Address Dąbrówka 64 Kamionka 21-132 Poland" at bounding box center [132, 443] width 221 height 62
copy p "Dąbrówka 64 Kamionka 21-132 Poland"
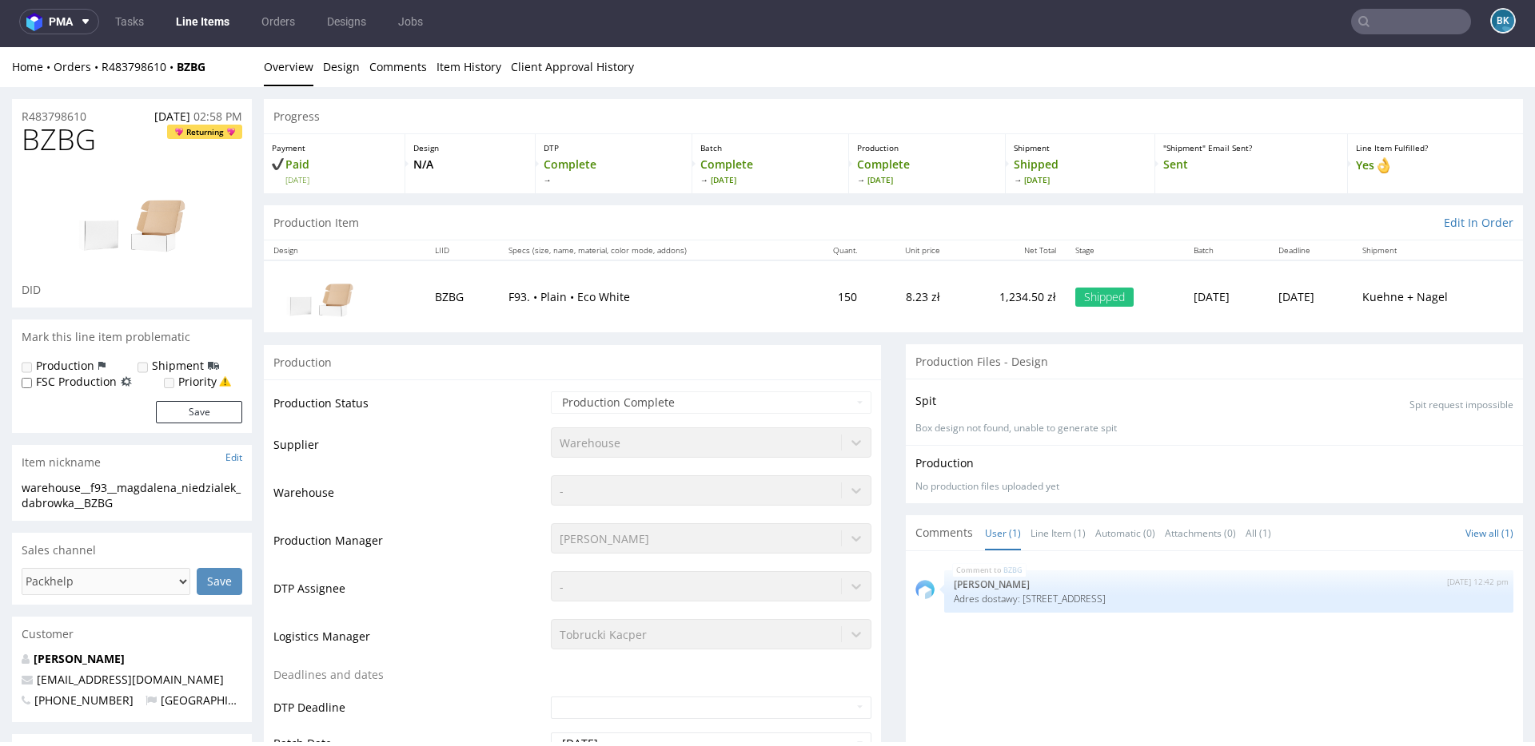
click at [1394, 27] on input "text" at bounding box center [1411, 22] width 120 height 26
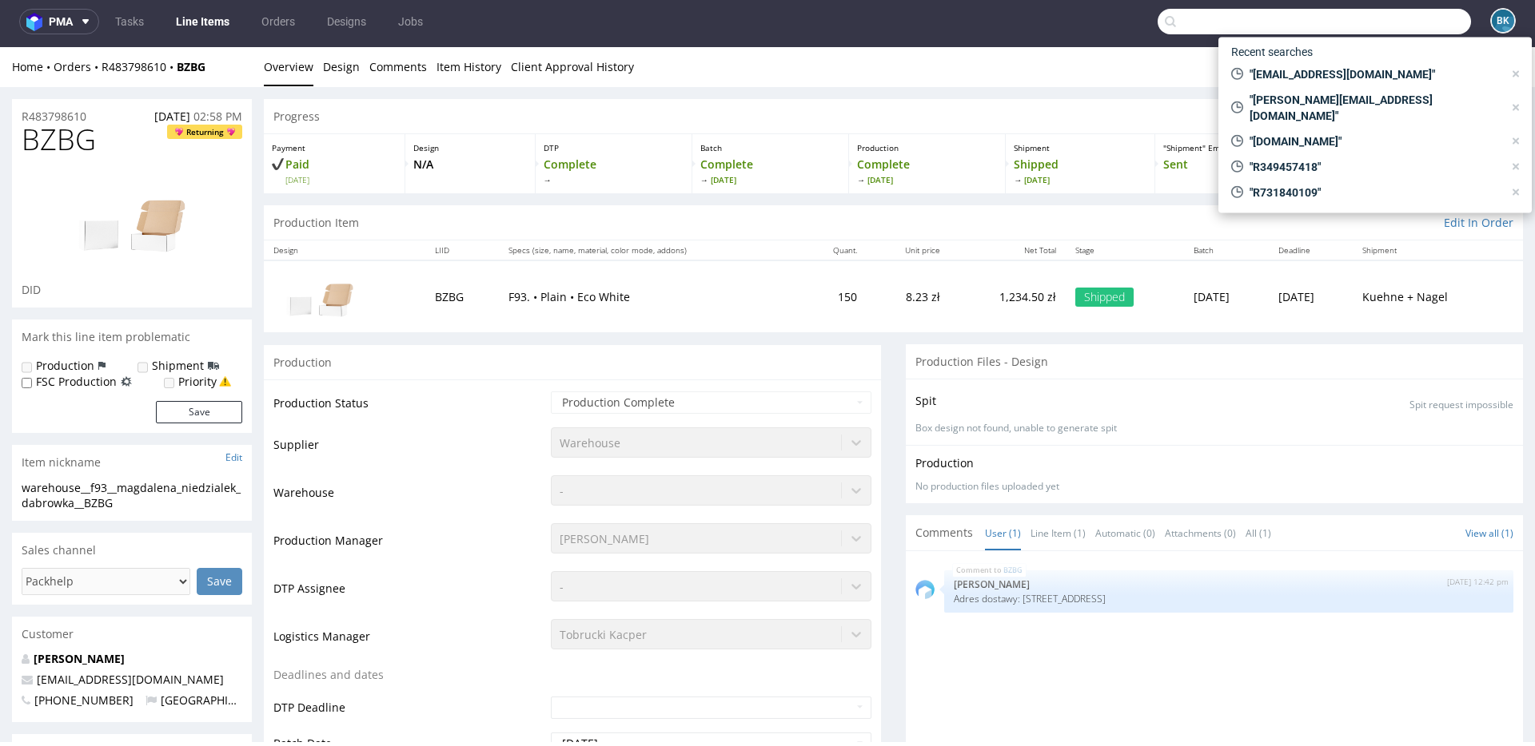
paste input "R360463060"
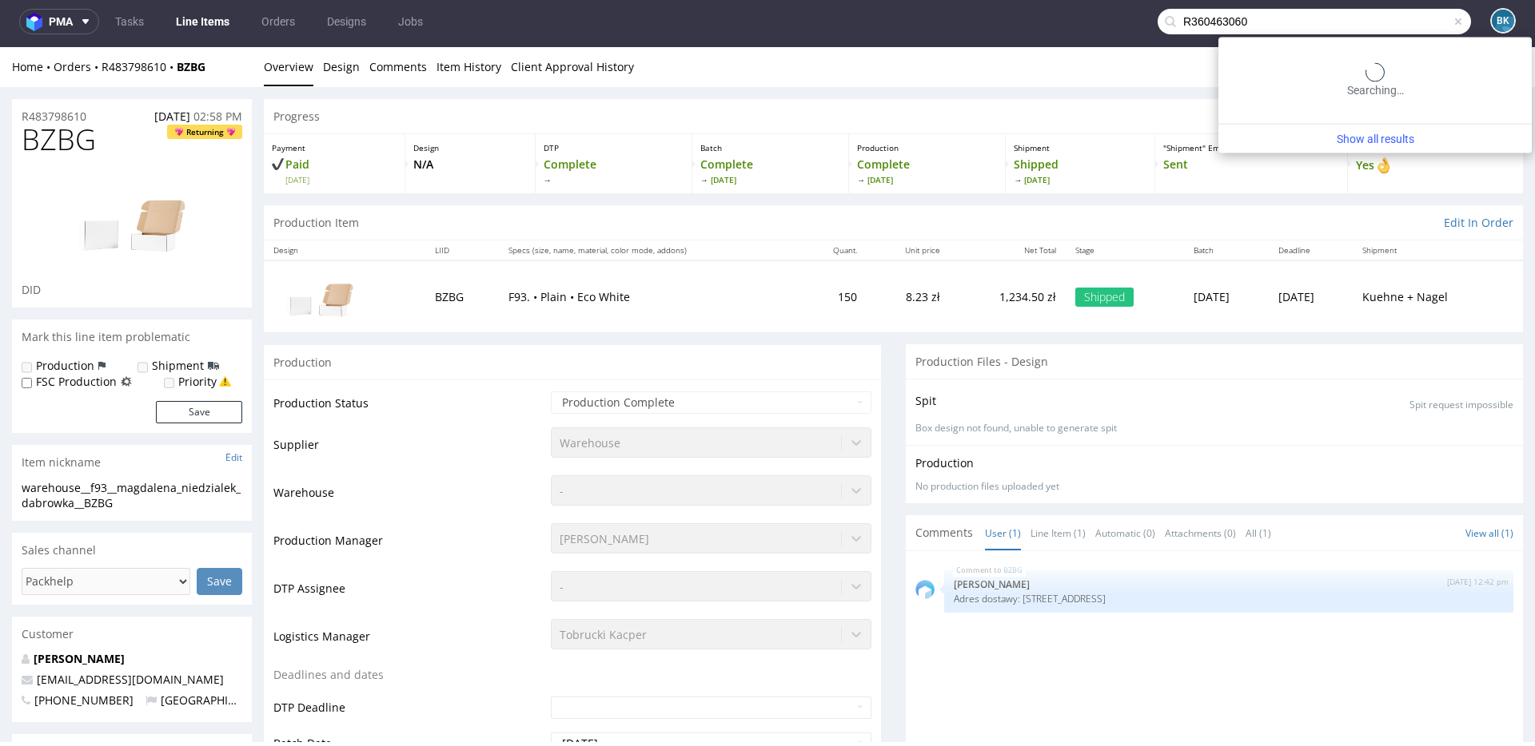
type input "R360463060"
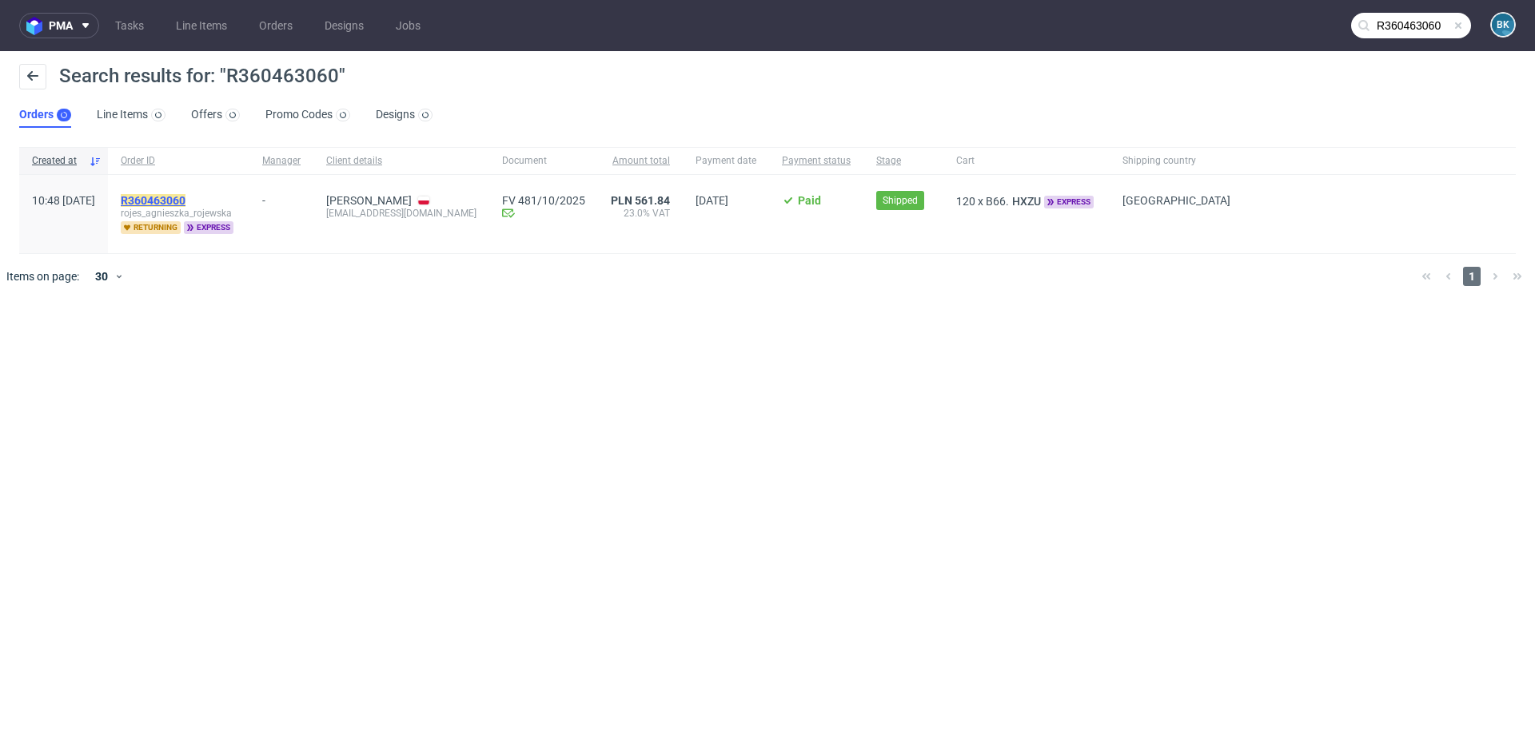
click at [185, 202] on mark "R360463060" at bounding box center [153, 200] width 65 height 13
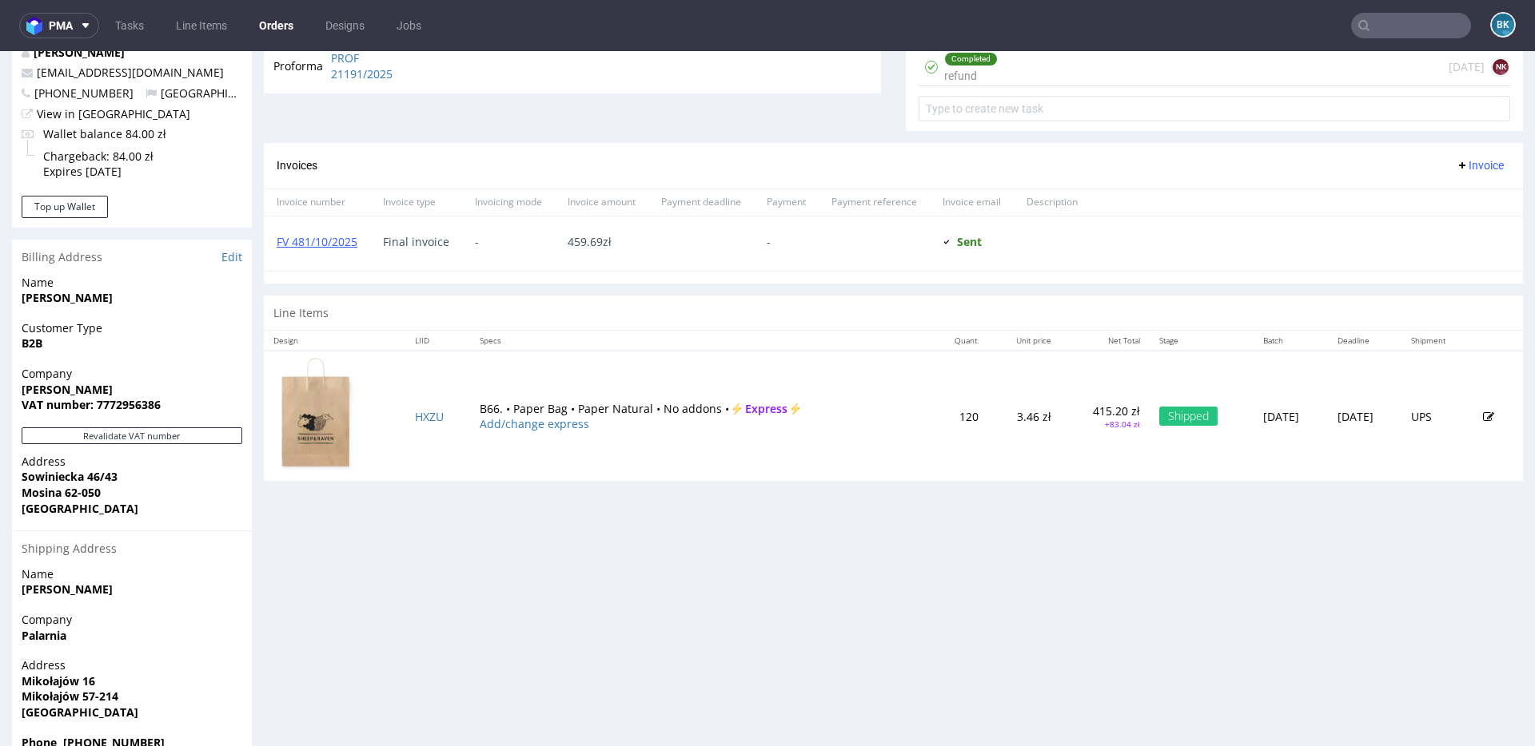
scroll to position [650, 0]
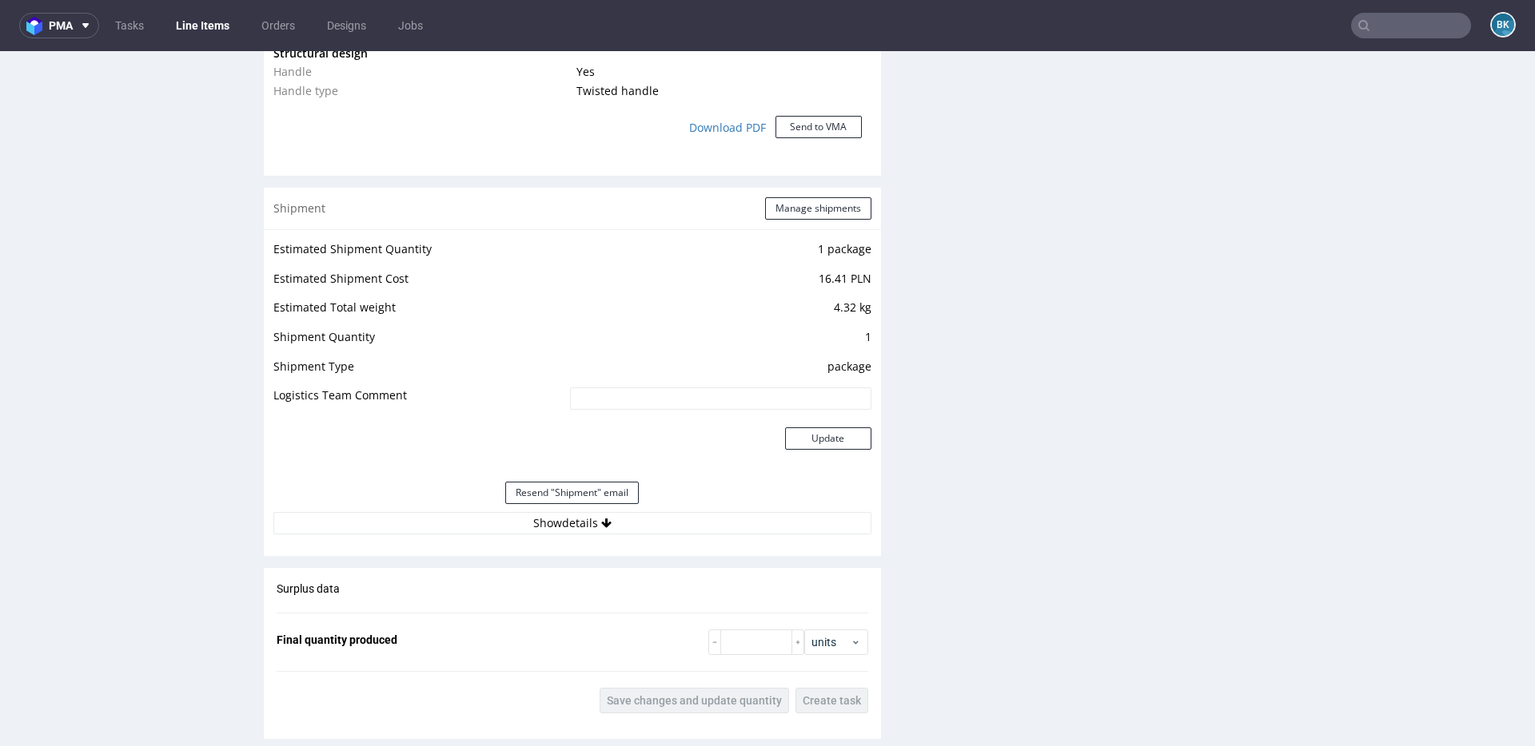
scroll to position [1546, 0]
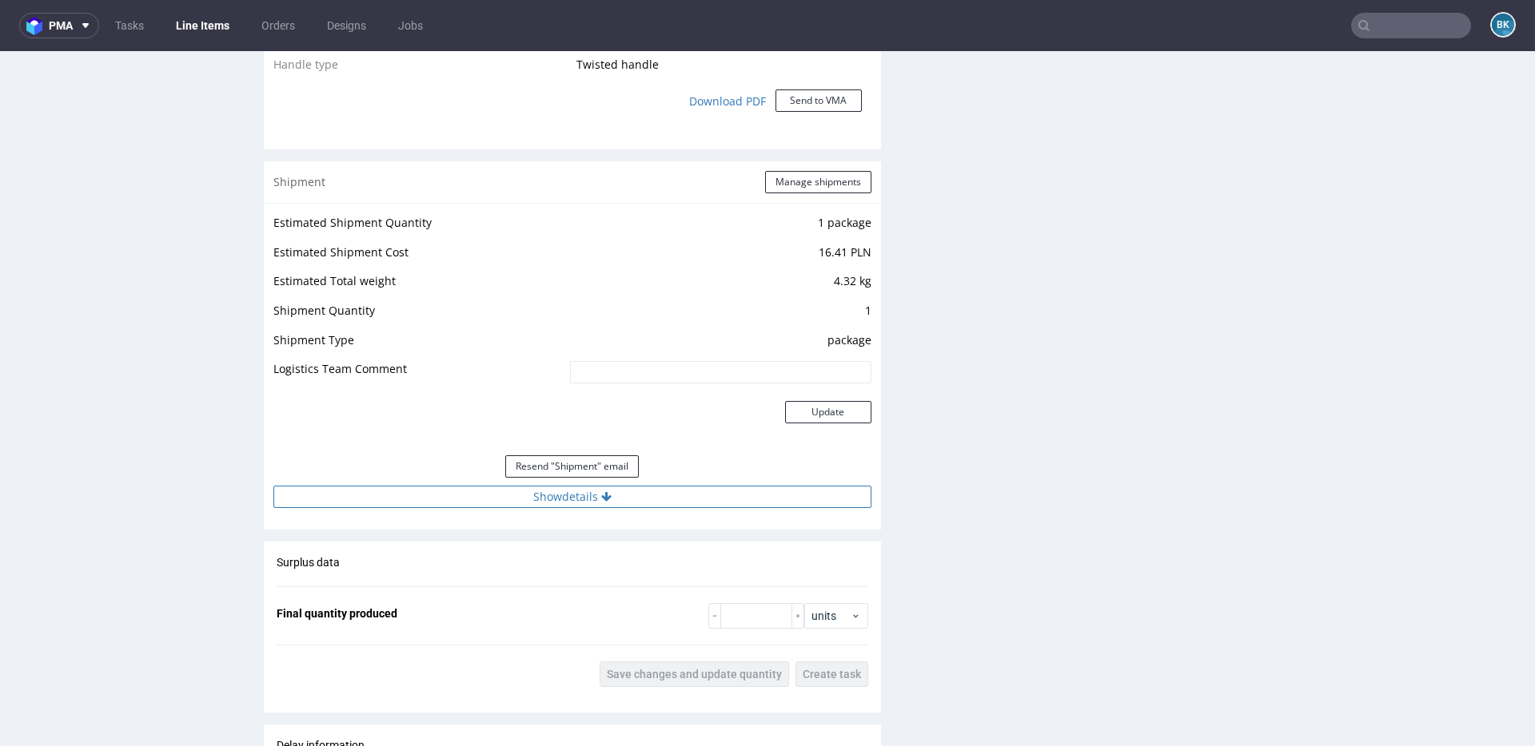
click at [571, 493] on button "Show details" at bounding box center [572, 497] width 598 height 22
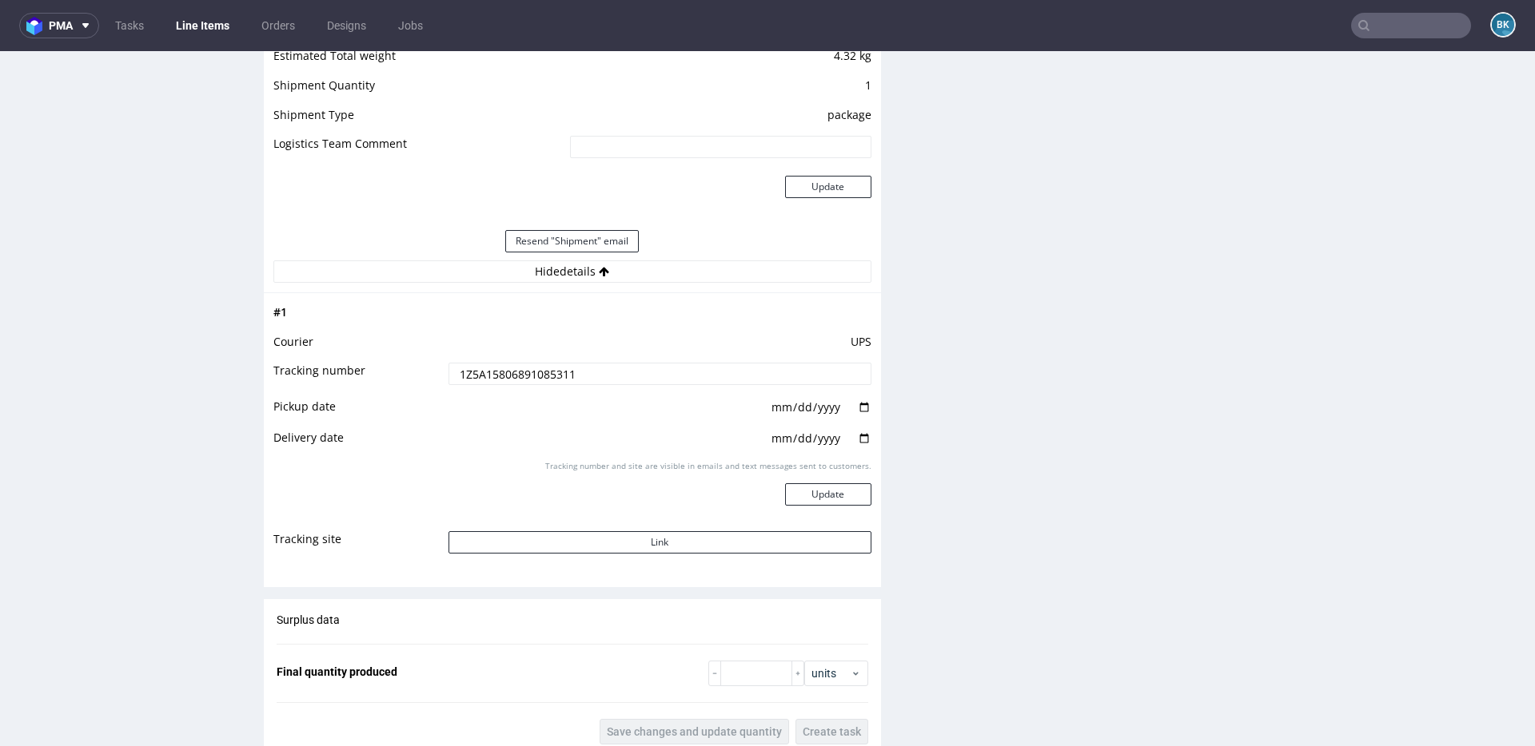
scroll to position [1778, 0]
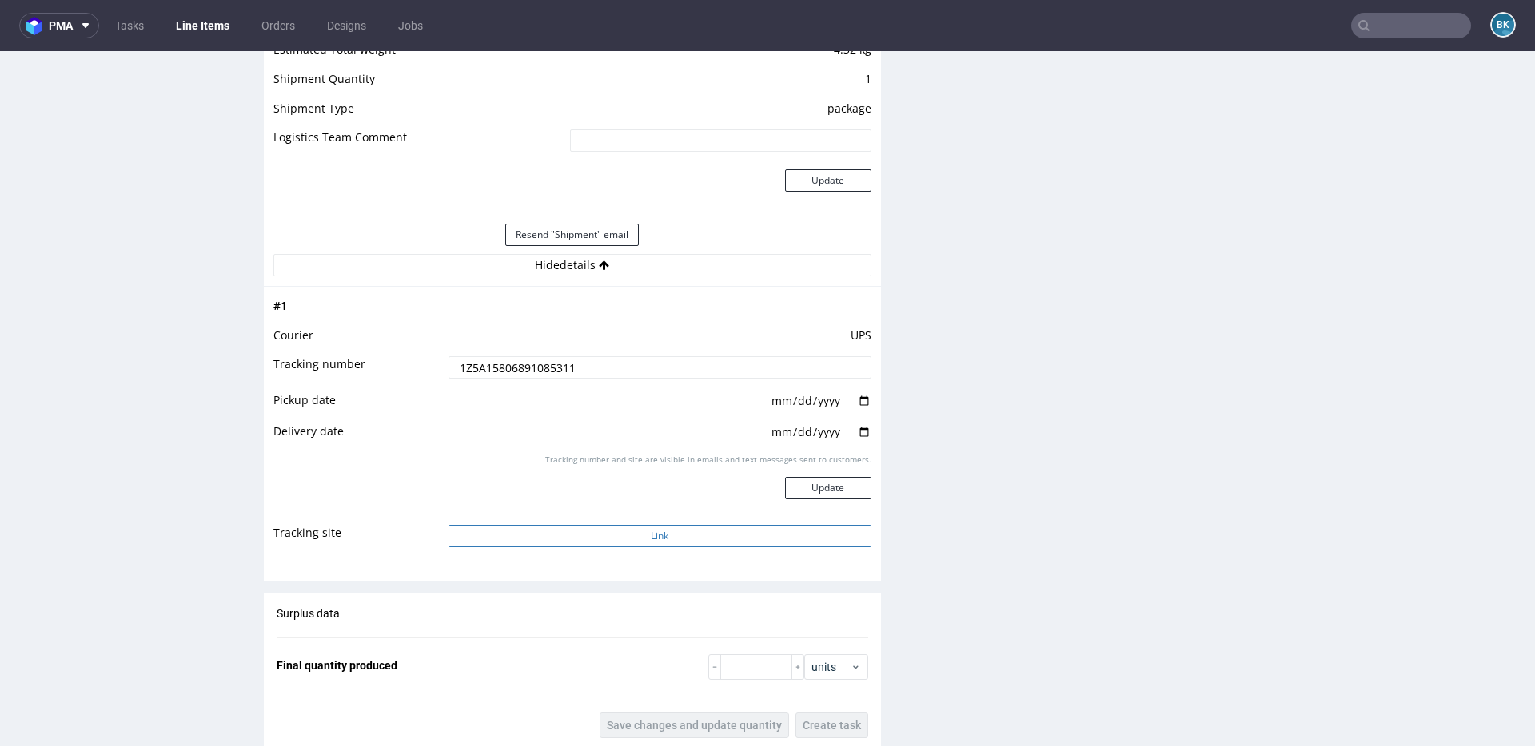
click at [655, 539] on button "Link" at bounding box center [659, 536] width 423 height 22
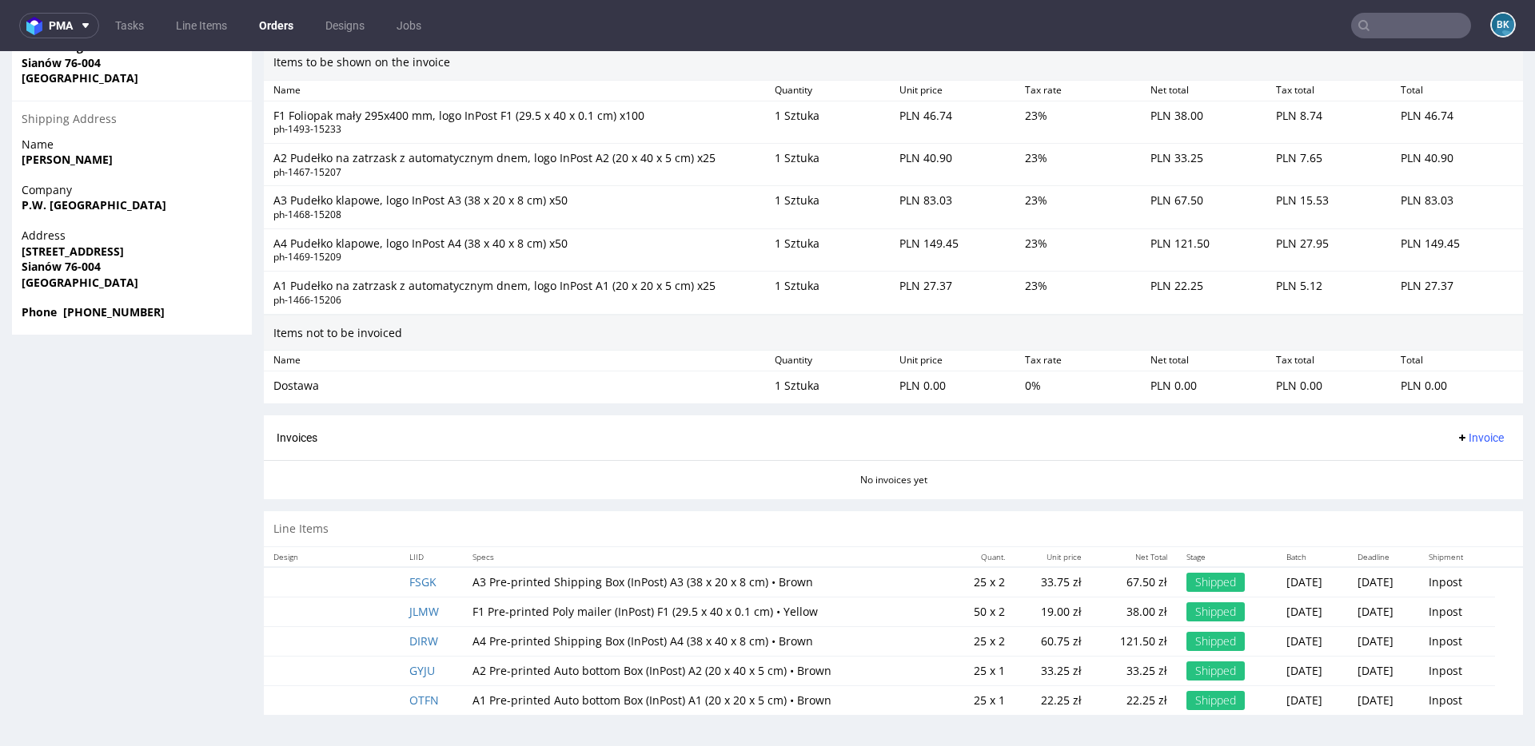
scroll to position [4, 0]
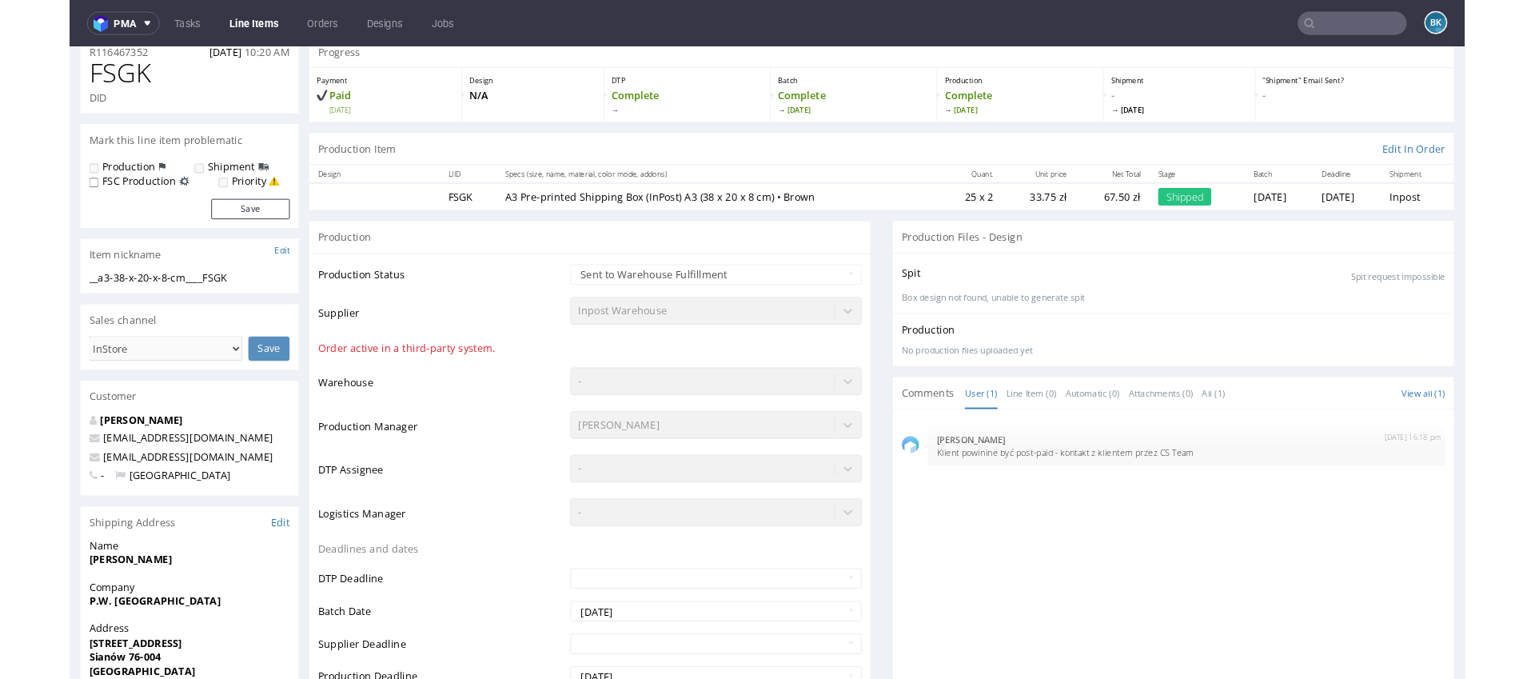
scroll to position [80, 0]
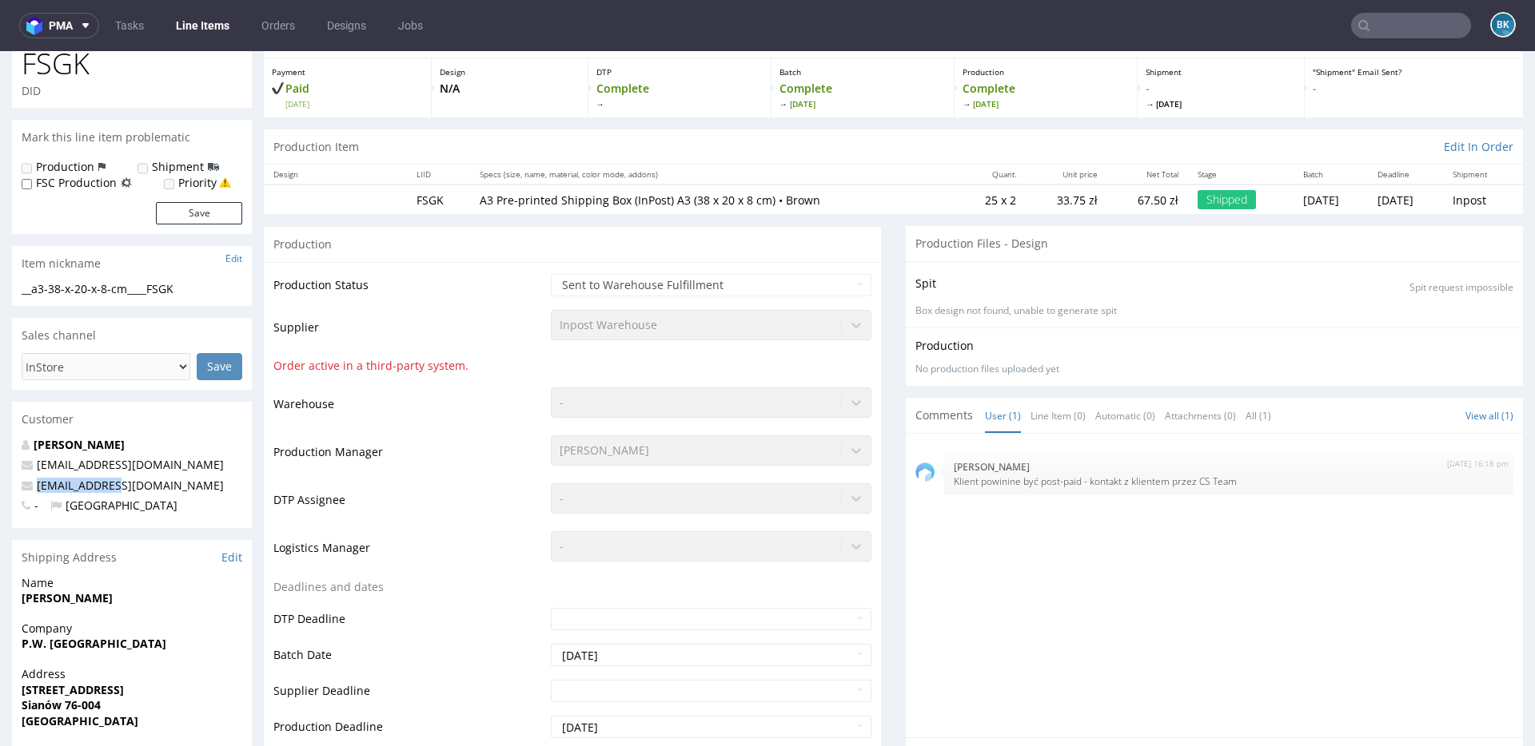
drag, startPoint x: 109, startPoint y: 488, endPoint x: 34, endPoint y: 492, distance: 76.0
click at [34, 492] on p "biuro@ziba.pl" at bounding box center [132, 486] width 221 height 16
copy link "biuro@ziba.pl"
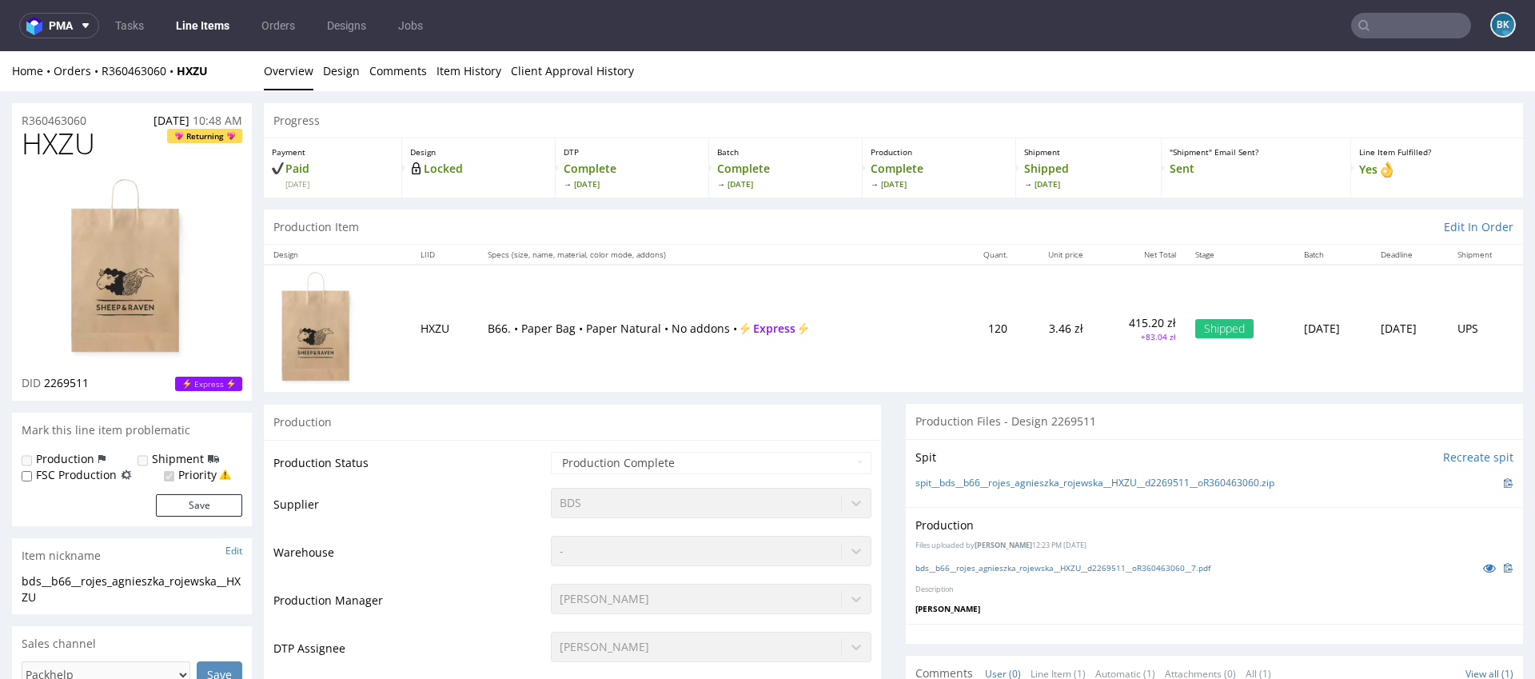
scroll to position [1778, 0]
